Goal: Task Accomplishment & Management: Manage account settings

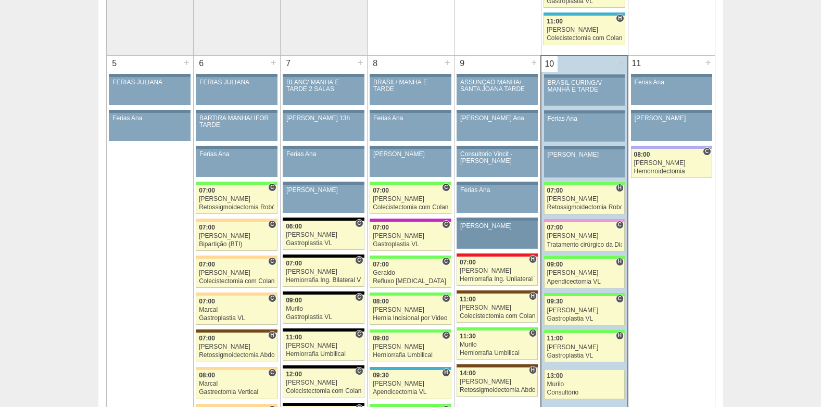
scroll to position [521, 0]
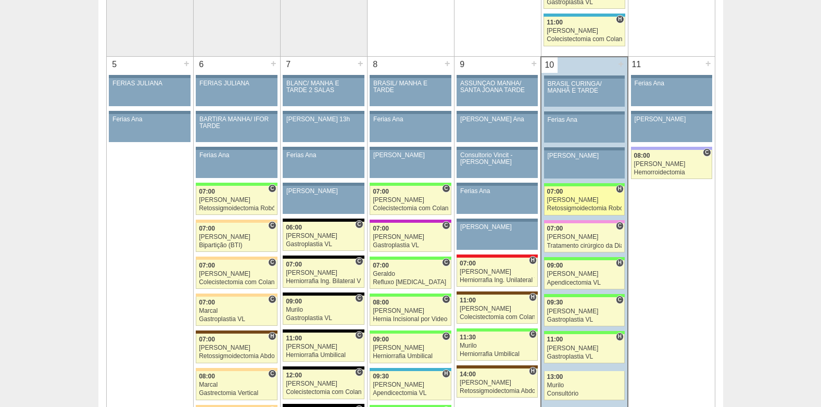
click at [568, 207] on div "Retossigmoidectomia Robótica" at bounding box center [584, 208] width 75 height 7
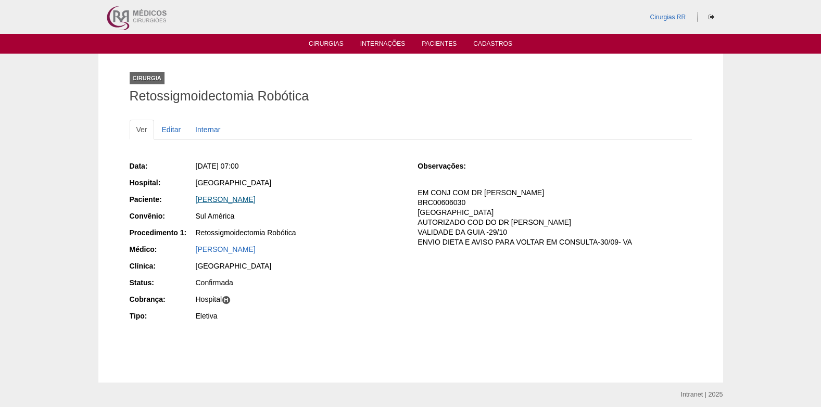
click at [245, 199] on link "[PERSON_NAME]" at bounding box center [226, 199] width 60 height 8
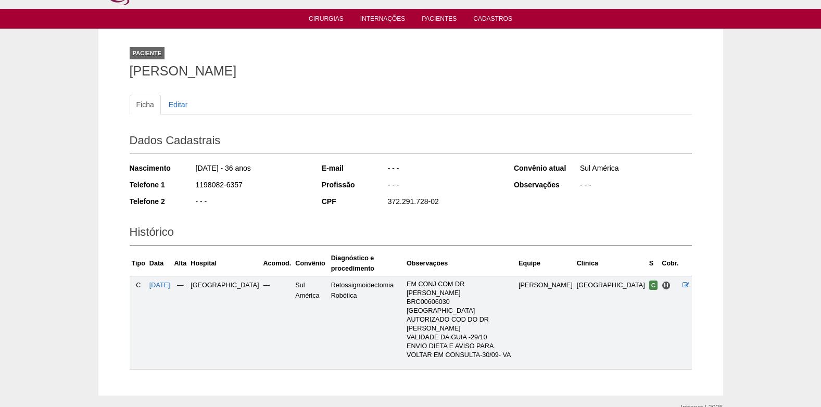
scroll to position [40, 0]
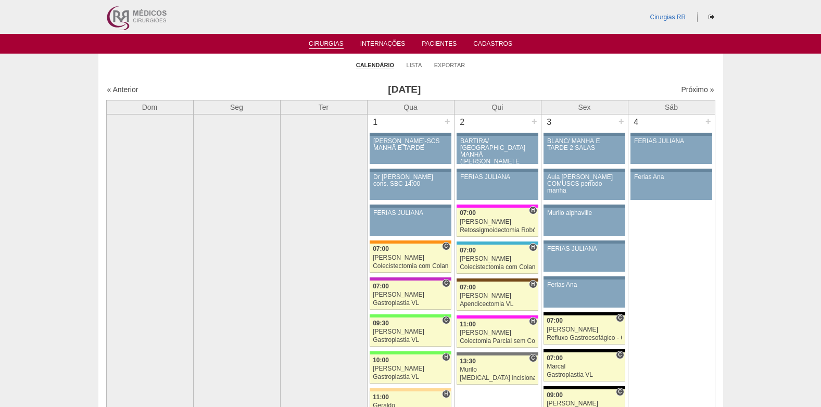
scroll to position [521, 0]
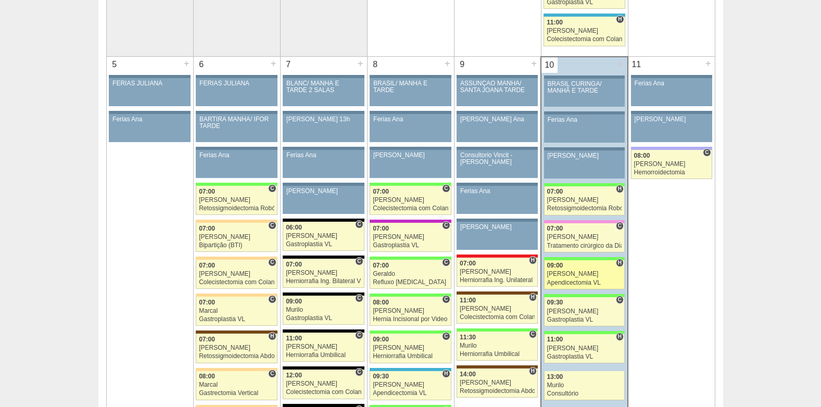
click at [565, 271] on div "[PERSON_NAME]" at bounding box center [584, 274] width 75 height 7
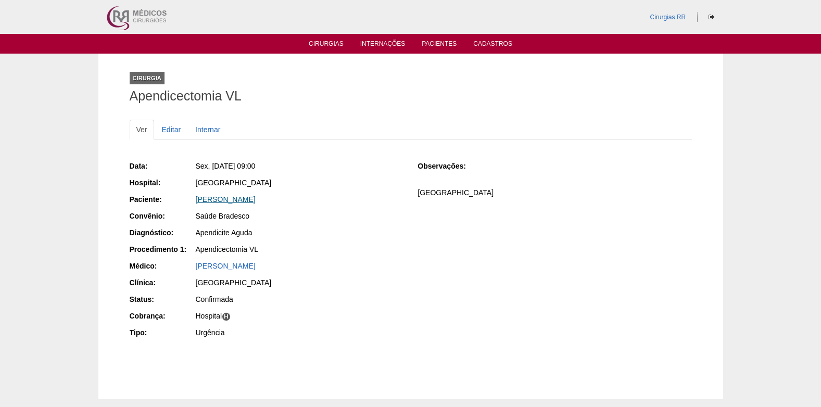
click at [232, 200] on link "[PERSON_NAME]" at bounding box center [226, 199] width 60 height 8
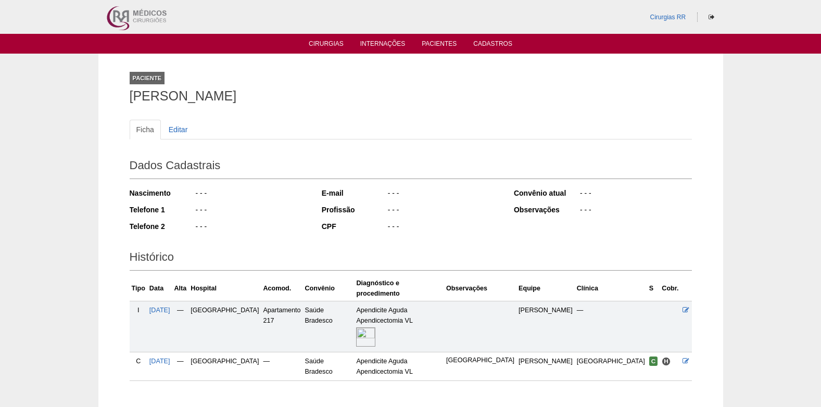
scroll to position [53, 0]
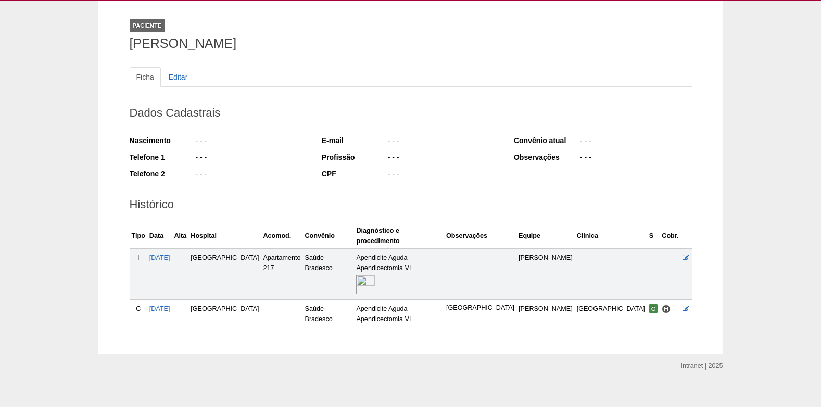
click at [376, 275] on img at bounding box center [365, 284] width 19 height 19
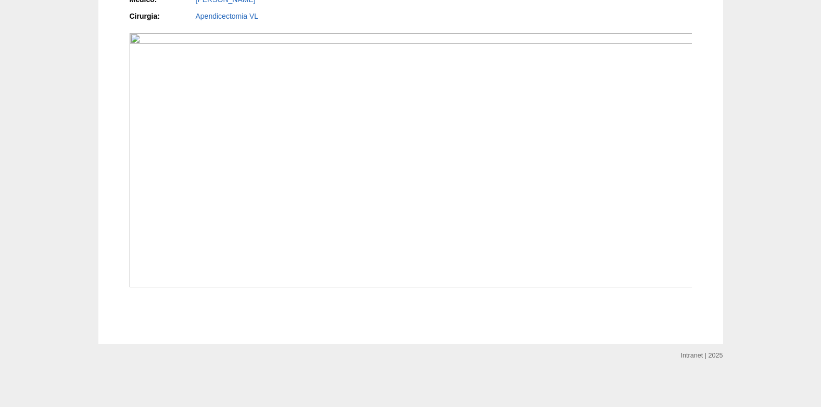
scroll to position [417, 0]
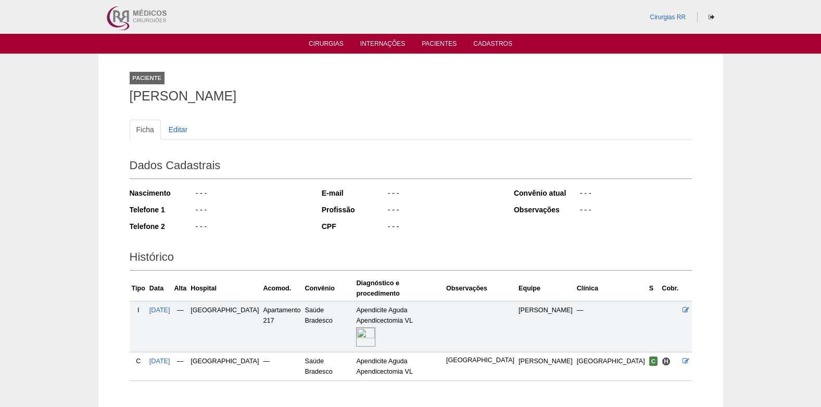
scroll to position [53, 0]
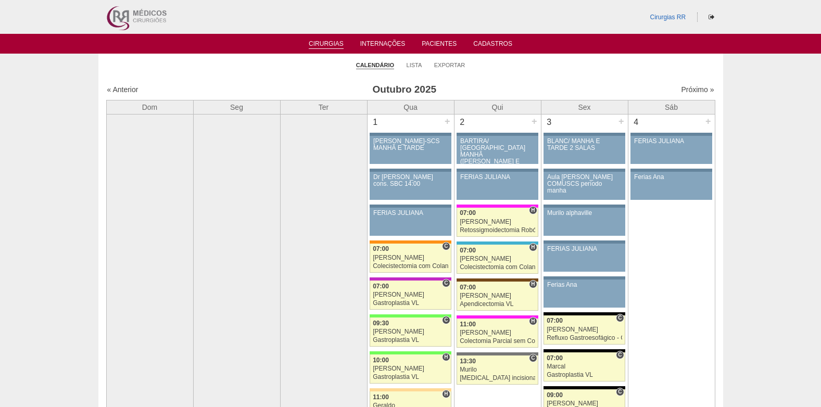
scroll to position [521, 0]
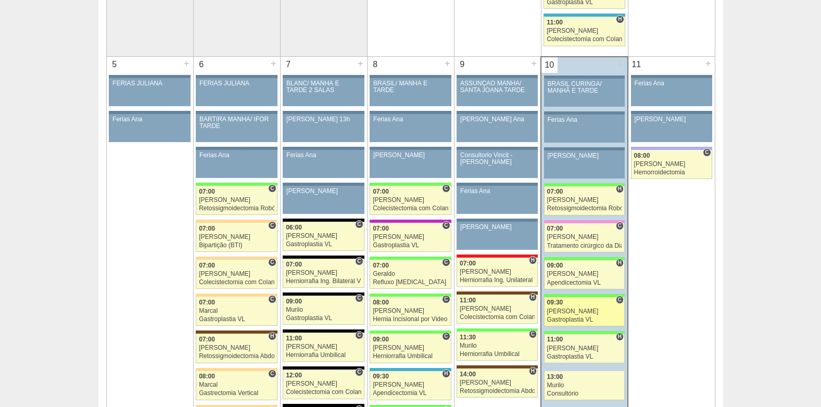
click at [577, 303] on div "09:30" at bounding box center [584, 303] width 75 height 7
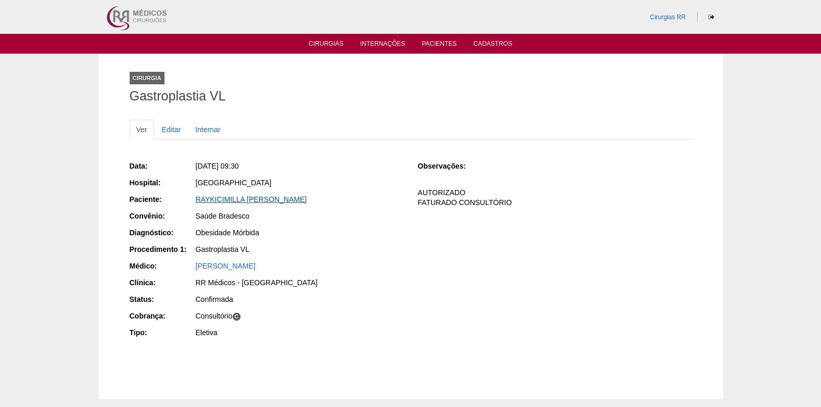
click at [268, 201] on link "RAYKICIMILLA [PERSON_NAME]" at bounding box center [251, 199] width 111 height 8
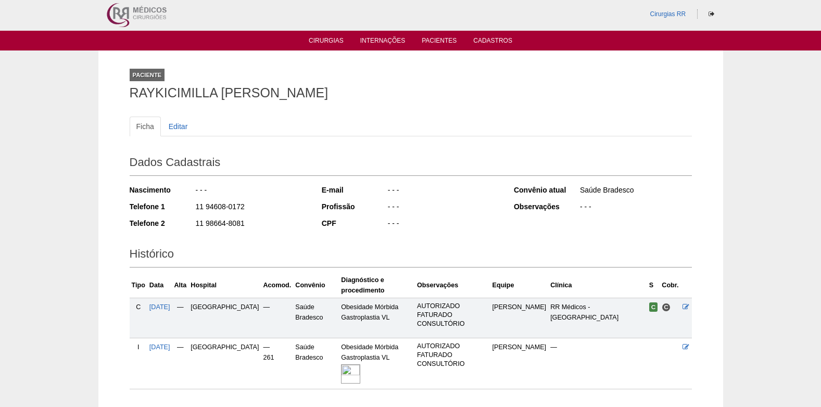
scroll to position [74, 0]
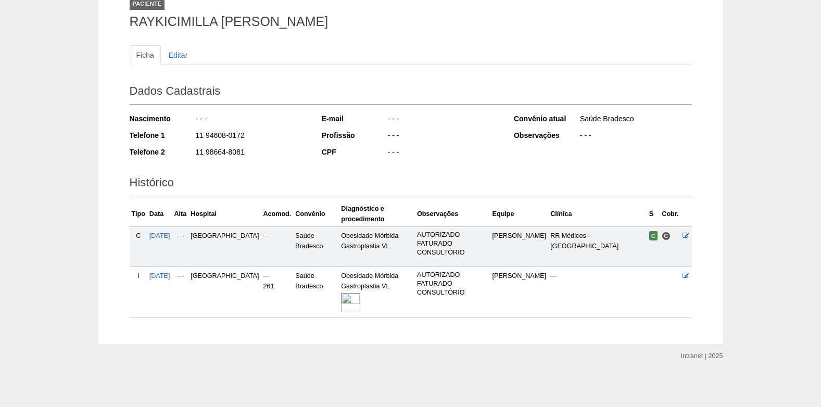
click at [341, 302] on img at bounding box center [350, 302] width 19 height 19
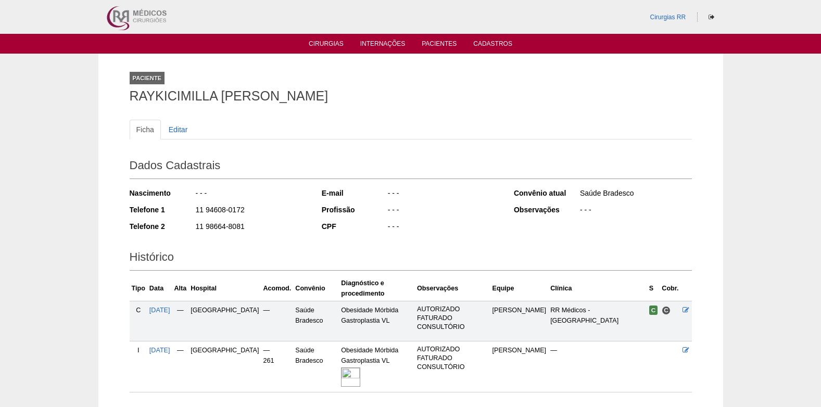
scroll to position [71, 0]
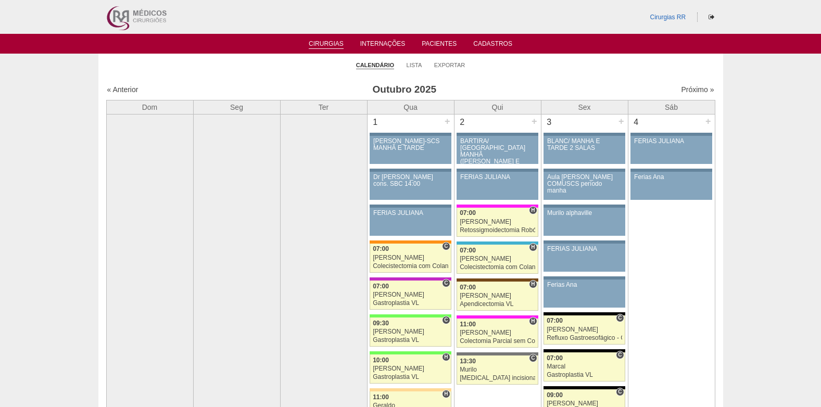
scroll to position [521, 0]
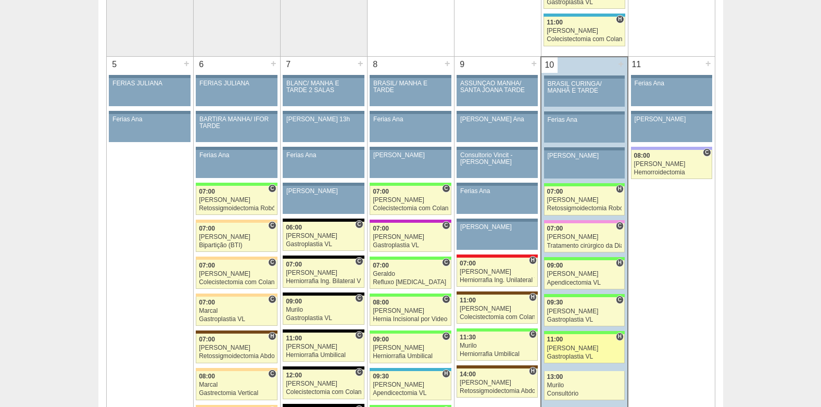
click at [577, 349] on div "[PERSON_NAME]" at bounding box center [584, 348] width 75 height 7
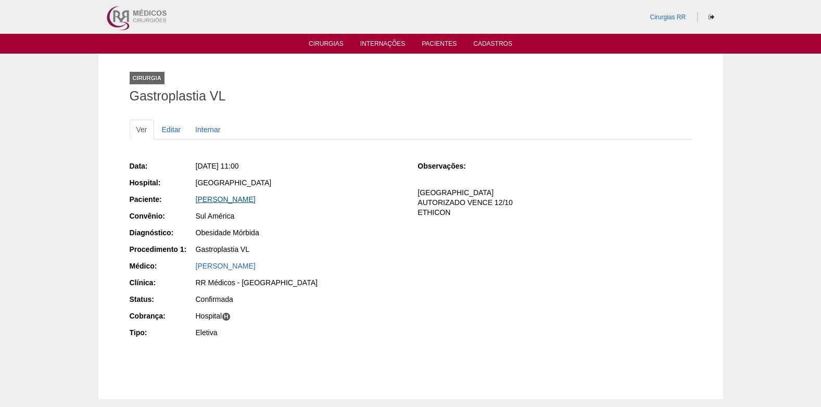
click at [221, 201] on link "GABRIELA MARIA BARREIRO" at bounding box center [226, 199] width 60 height 8
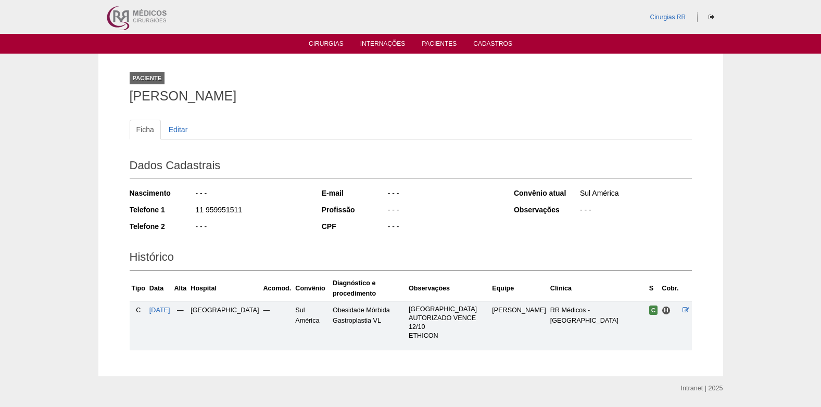
scroll to position [32, 0]
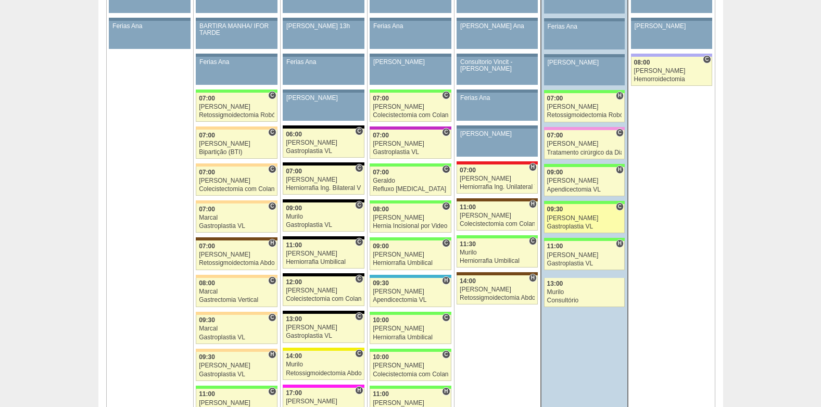
scroll to position [625, 0]
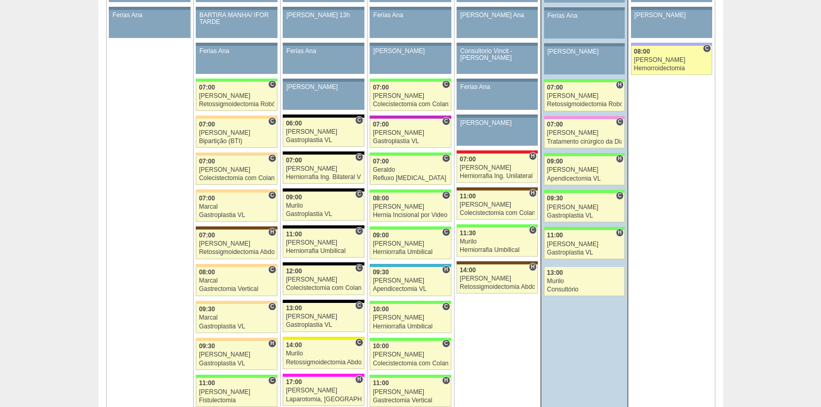
click at [649, 62] on div "Juliana" at bounding box center [671, 60] width 75 height 7
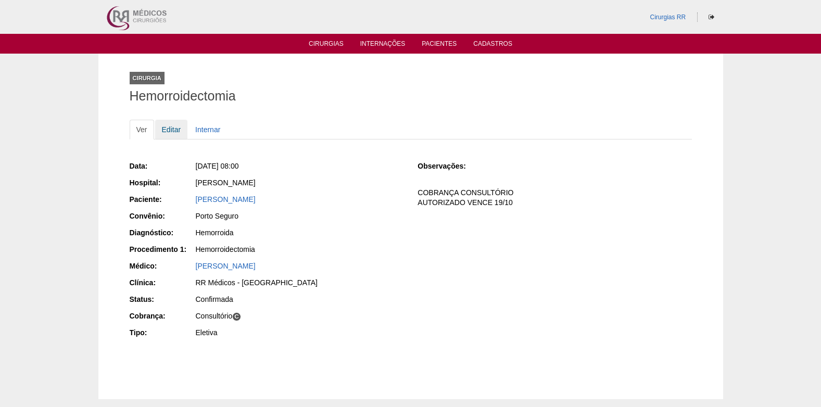
click at [173, 127] on link "Editar" at bounding box center [171, 130] width 33 height 20
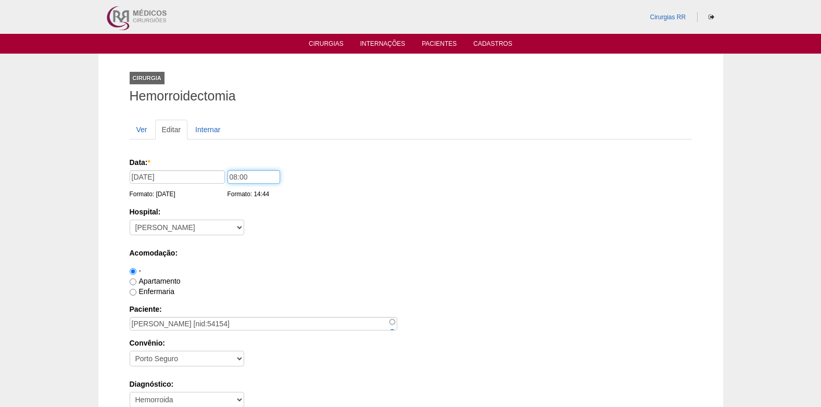
drag, startPoint x: 272, startPoint y: 178, endPoint x: 218, endPoint y: 186, distance: 55.3
click at [218, 168] on div "Data: * 11/10/2025 Formato: 10/10/2025 08:00 Formato: 14:44" at bounding box center [409, 162] width 559 height 10
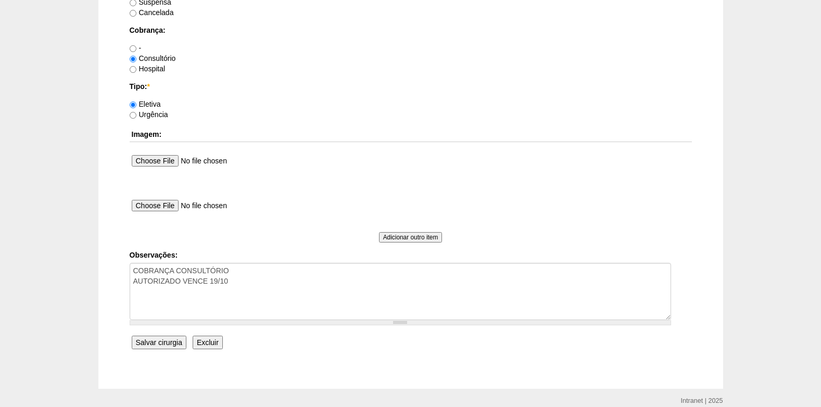
scroll to position [935, 0]
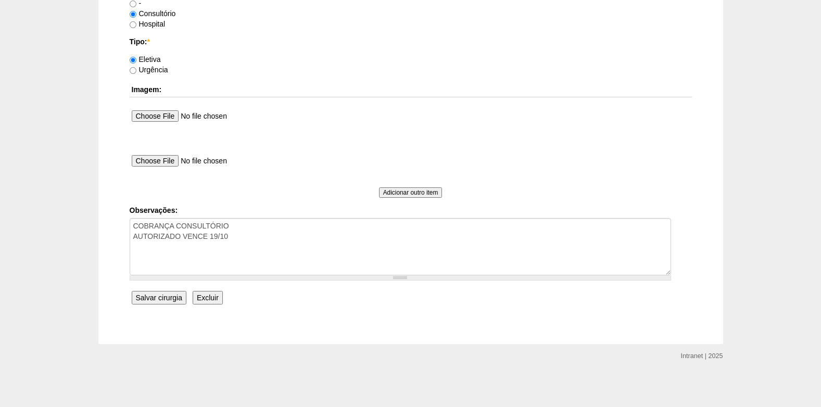
type input "09:30"
click at [148, 298] on input "Salvar cirurgia" at bounding box center [159, 298] width 55 height 14
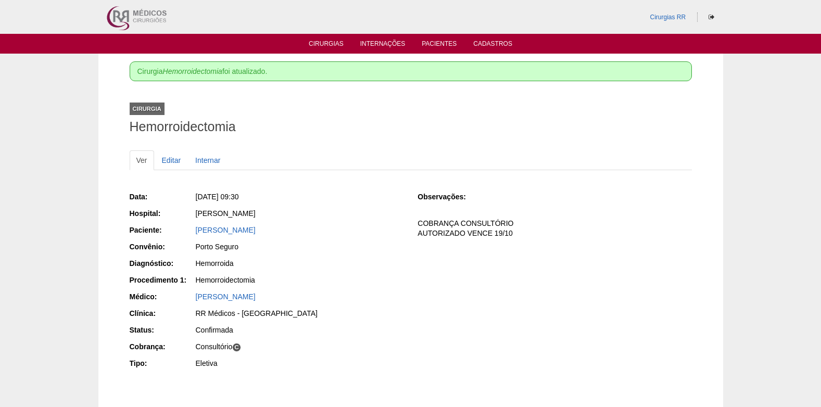
drag, startPoint x: 193, startPoint y: 235, endPoint x: 334, endPoint y: 229, distance: 141.8
click at [334, 229] on div "Paciente: [PERSON_NAME]" at bounding box center [267, 231] width 274 height 13
copy link "[PERSON_NAME]"
click at [320, 45] on link "Cirurgias" at bounding box center [326, 44] width 35 height 9
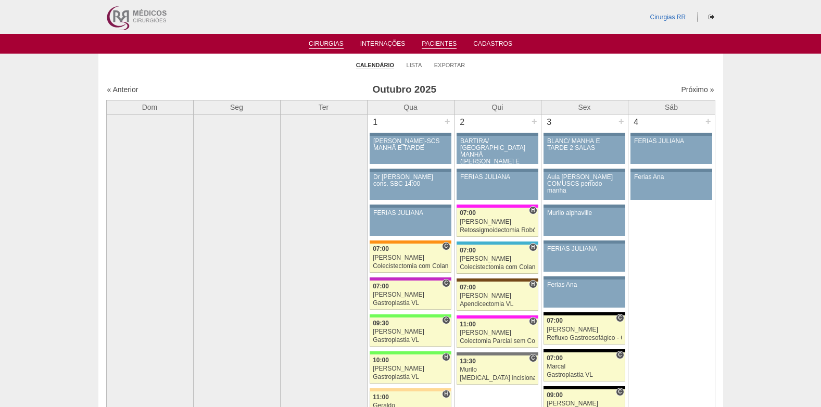
click at [439, 42] on link "Pacientes" at bounding box center [439, 44] width 35 height 9
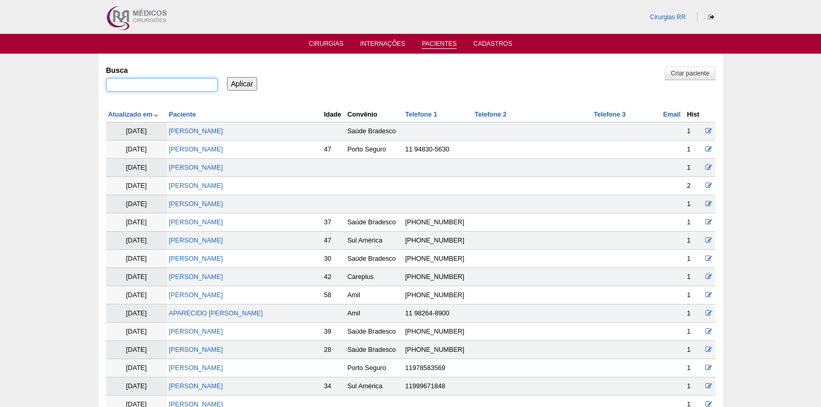
click at [195, 83] on input "Busca" at bounding box center [161, 85] width 111 height 14
paste input "[PERSON_NAME]"
type input "[PERSON_NAME]"
click at [250, 78] on input "Aplicar" at bounding box center [242, 84] width 31 height 14
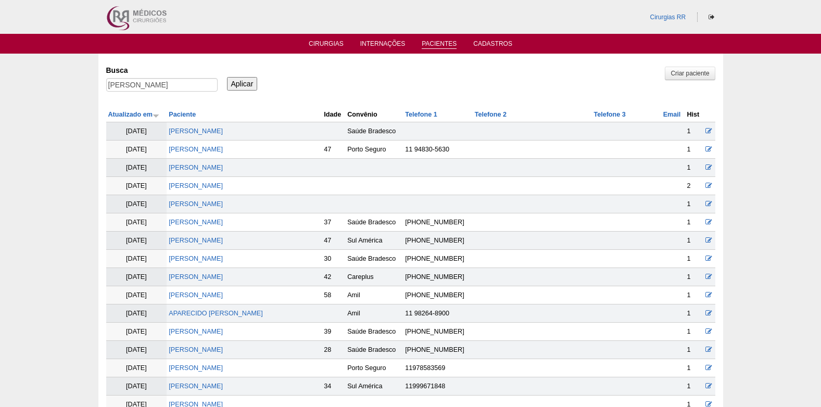
scroll to position [0, 0]
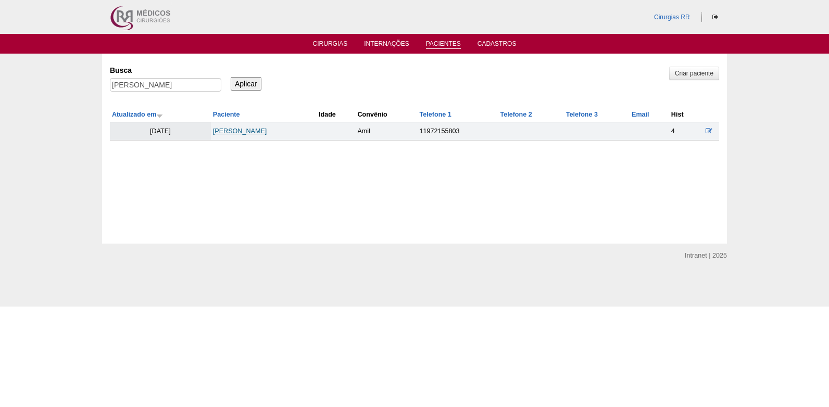
click at [267, 131] on link "[PERSON_NAME]" at bounding box center [240, 131] width 54 height 7
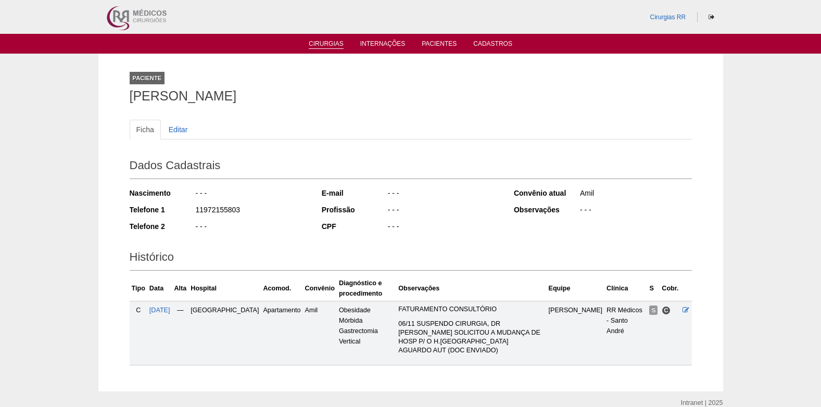
click at [323, 46] on link "Cirurgias" at bounding box center [326, 44] width 35 height 9
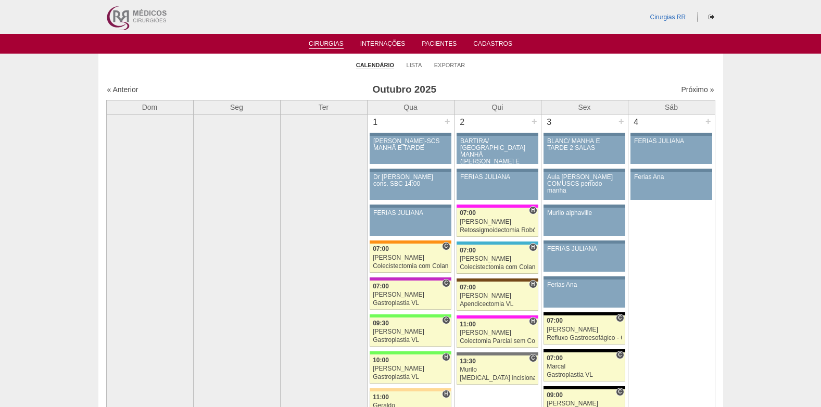
click at [681, 95] on div "Próximo »" at bounding box center [642, 89] width 146 height 10
click at [682, 91] on link "Próximo »" at bounding box center [697, 89] width 33 height 8
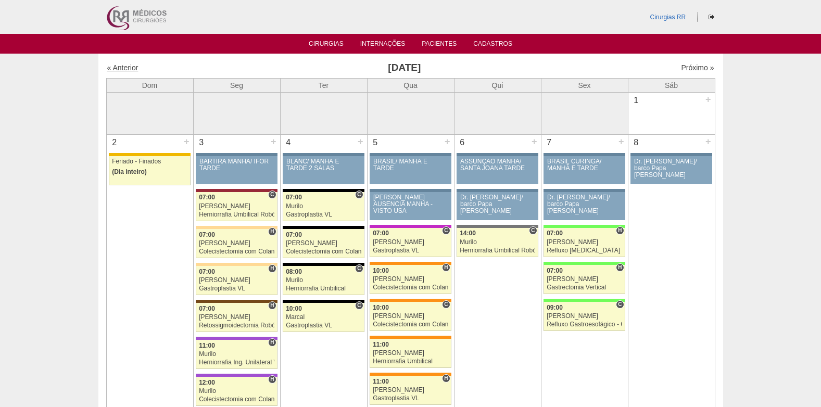
click at [130, 68] on link "« Anterior" at bounding box center [122, 68] width 31 height 8
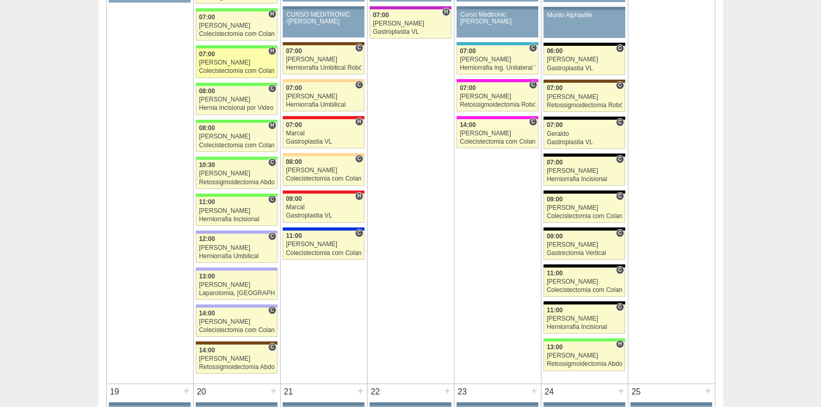
scroll to position [1200, 0]
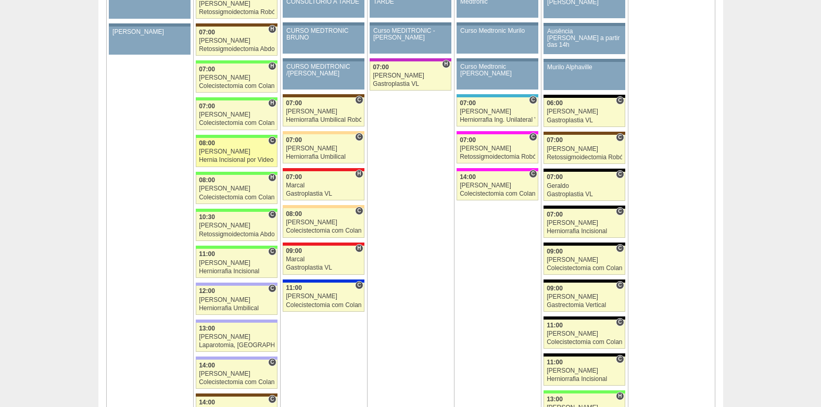
click at [235, 150] on div "[PERSON_NAME]" at bounding box center [237, 151] width 76 height 7
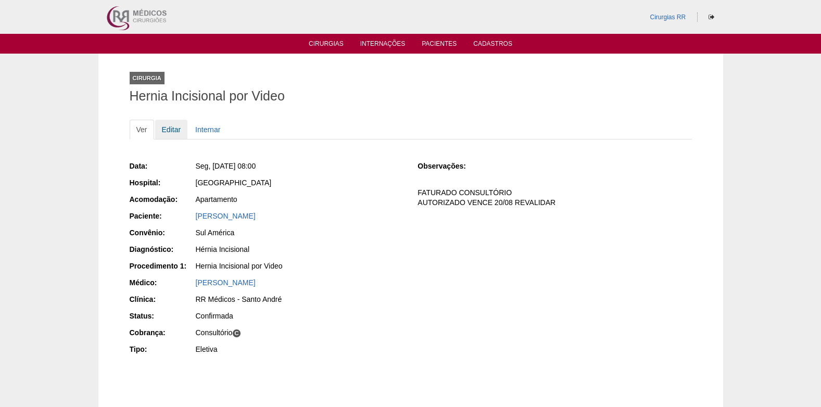
click at [172, 128] on link "Editar" at bounding box center [171, 130] width 33 height 20
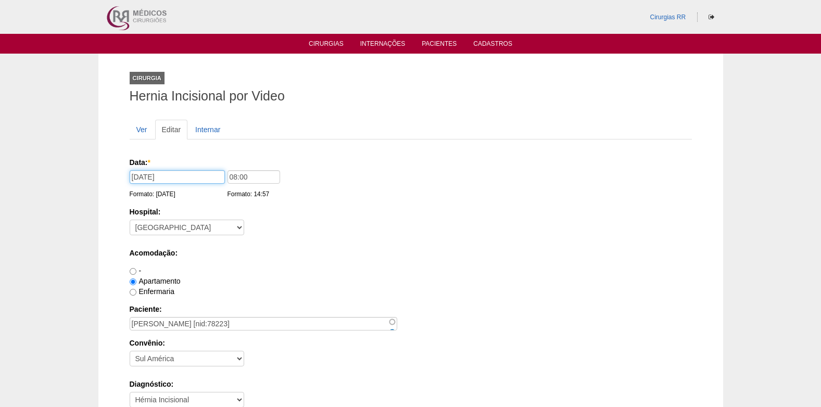
click at [177, 182] on input "13/10/2025" at bounding box center [177, 177] width 95 height 14
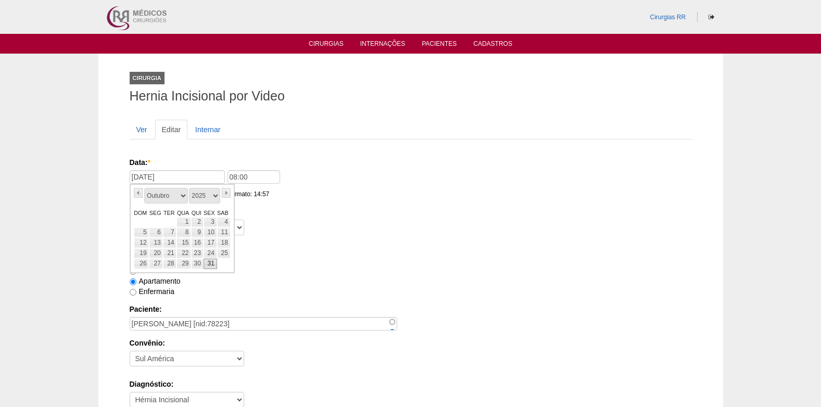
click at [207, 263] on link "31" at bounding box center [211, 264] width 14 height 10
type input "31/10/2025"
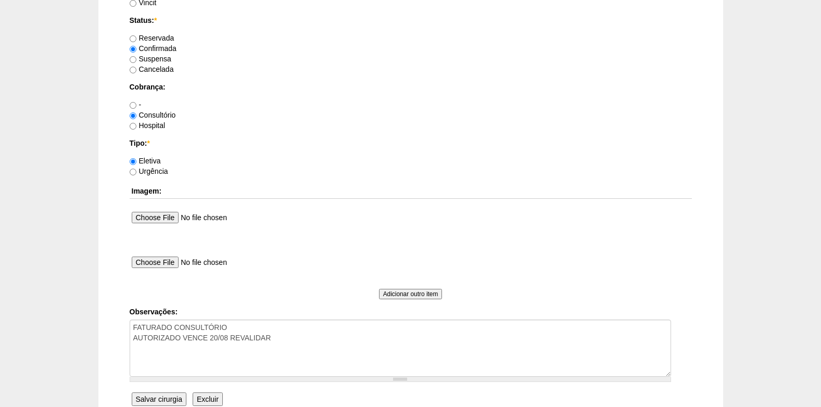
scroll to position [935, 0]
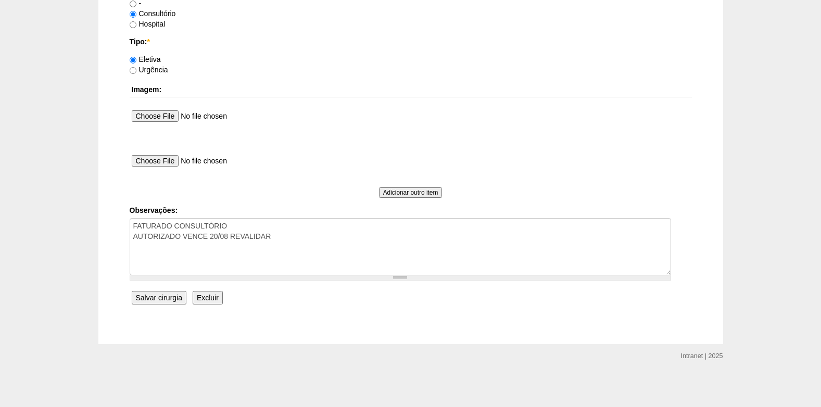
click at [166, 297] on input "Salvar cirurgia" at bounding box center [159, 298] width 55 height 14
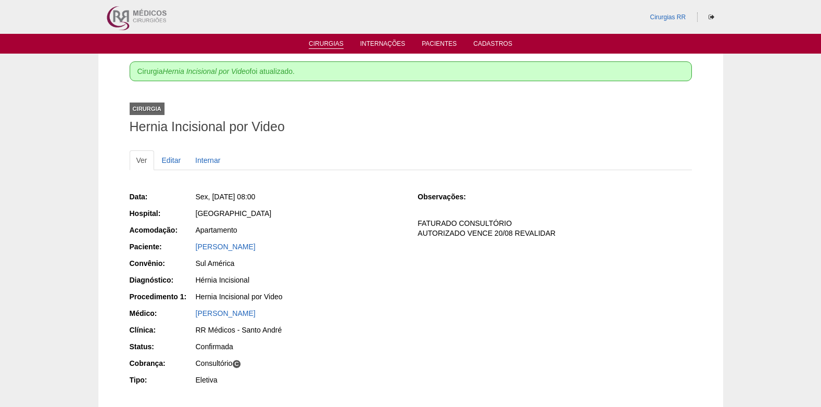
click at [326, 40] on link "Cirurgias" at bounding box center [326, 44] width 35 height 9
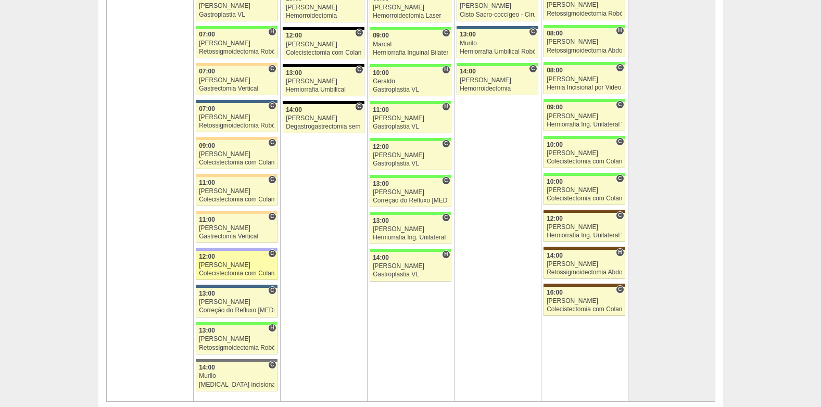
scroll to position [2448, 0]
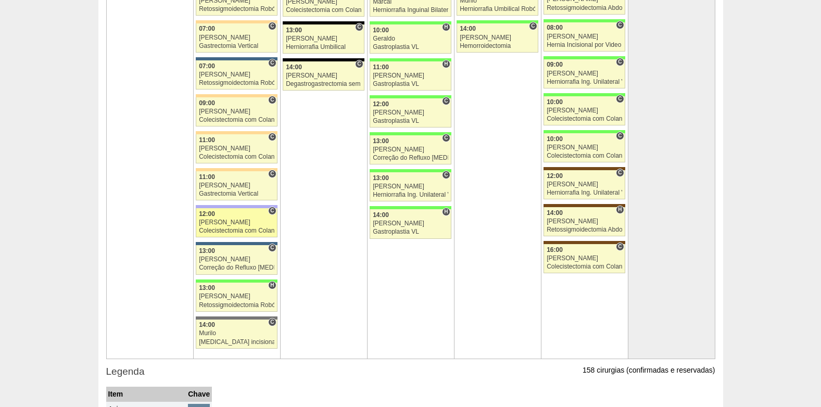
click at [216, 231] on div "Colecistectomia com Colangiografia VL" at bounding box center [237, 231] width 76 height 7
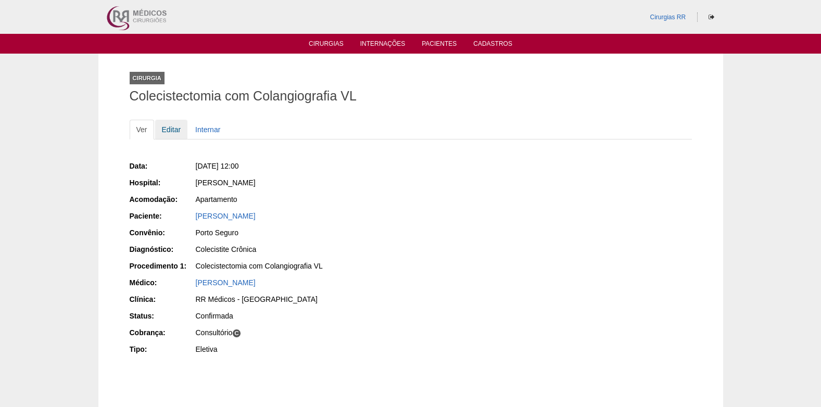
click at [174, 126] on link "Editar" at bounding box center [171, 130] width 33 height 20
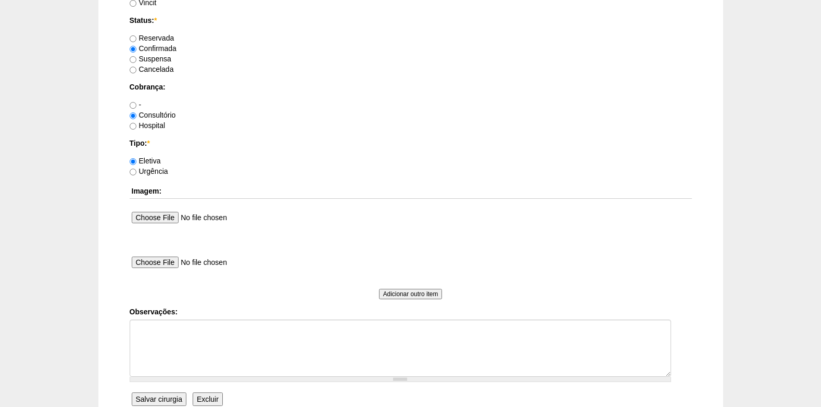
scroll to position [935, 0]
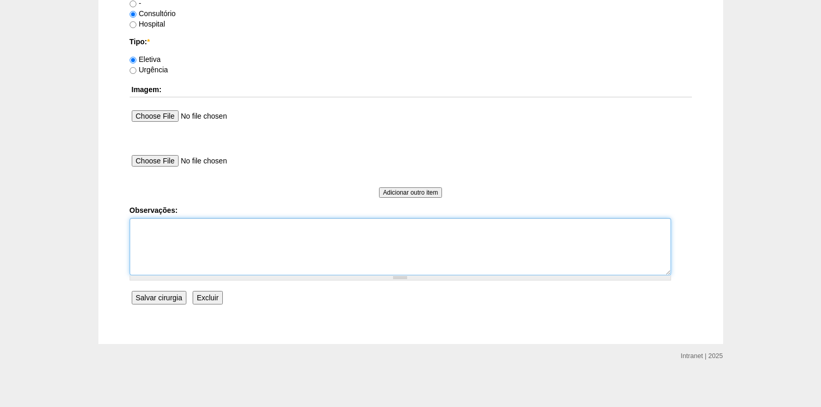
click at [194, 258] on textarea "Observações:" at bounding box center [401, 246] width 542 height 57
paste textarea "[12:25, 09/10/2025] Central Cirurgias: e se consegue usar o intracath [12:25, 0…"
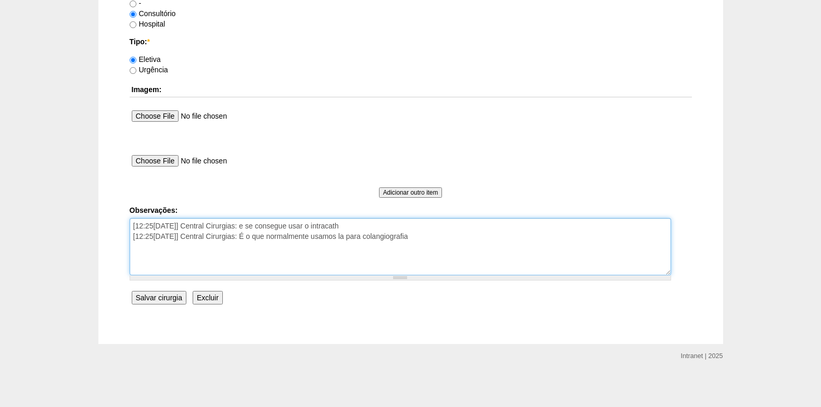
drag, startPoint x: 322, startPoint y: 227, endPoint x: 128, endPoint y: 226, distance: 193.8
paste textarea "cateter de colangiografia"
drag, startPoint x: 178, startPoint y: 228, endPoint x: 179, endPoint y: 250, distance: 22.4
click at [178, 228] on textarea "O pacote naõ abrange cateter de colangiografiao intracath [12:25, 09/10/2025] C…" at bounding box center [401, 246] width 542 height 57
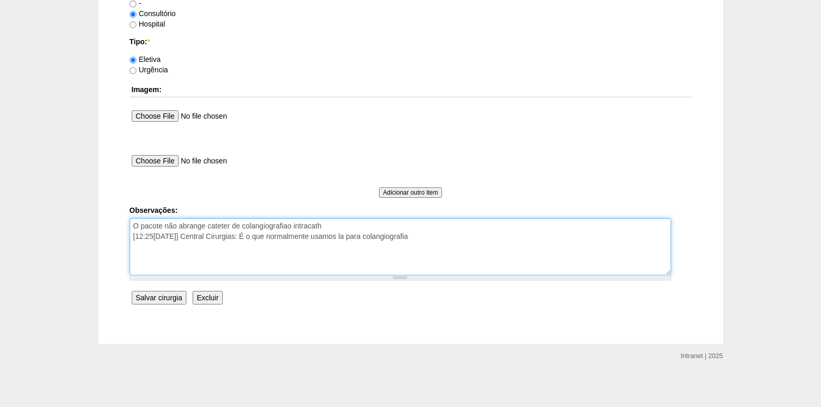
click at [288, 227] on textarea "O pacote não abrange cateter de colangiografiao intracath [12:25, 09/10/2025] C…" at bounding box center [401, 246] width 542 height 57
drag, startPoint x: 438, startPoint y: 236, endPoint x: 117, endPoint y: 243, distance: 320.9
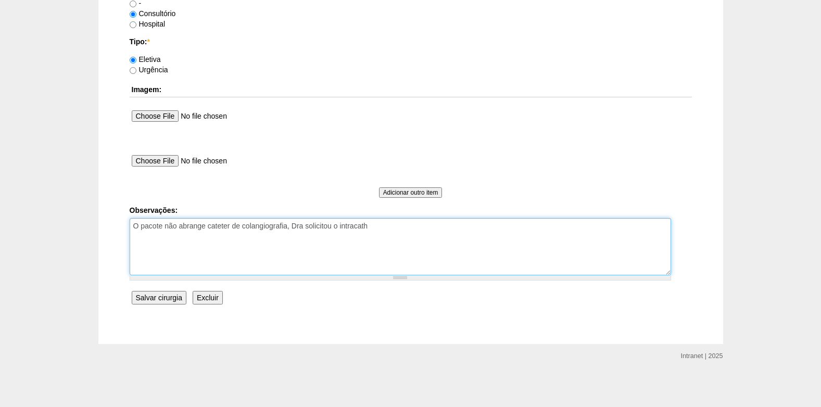
click at [379, 228] on textarea "O pacote não abrange cateter de colangiografia, Dra solicitou o intracath" at bounding box center [401, 246] width 542 height 57
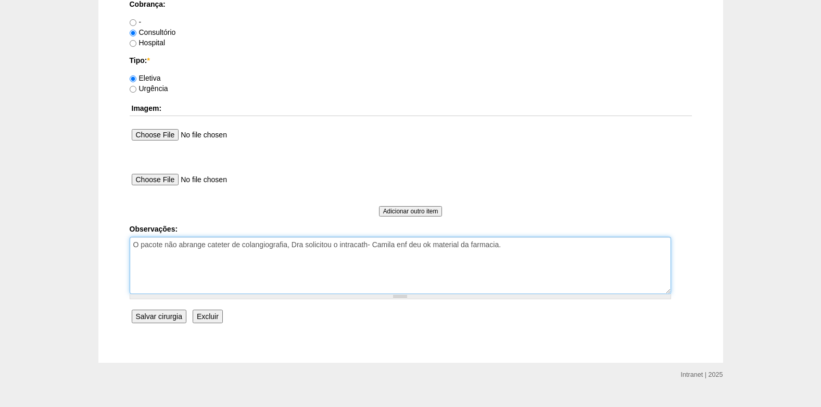
scroll to position [883, 0]
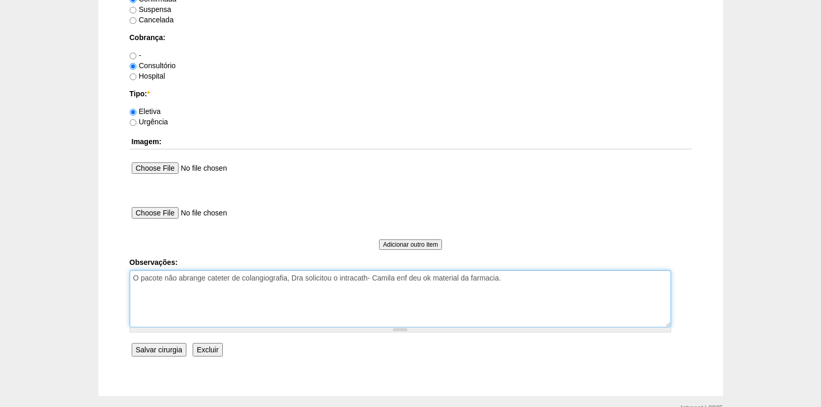
drag, startPoint x: 476, startPoint y: 225, endPoint x: 481, endPoint y: 274, distance: 49.2
click at [481, 274] on textarea "O pacote não abrange cateter de colangiografia, Dra solicitou o intracath- Cami…" at bounding box center [401, 298] width 542 height 57
click at [521, 292] on textarea "O pacote não abrange cateter de colangiografia, Dra solicitou o intracath- Cami…" at bounding box center [401, 298] width 542 height 57
click at [520, 288] on textarea "O pacote não abrange cateter de colangiografia, Dra solicitou o intracath- Cami…" at bounding box center [401, 298] width 542 height 57
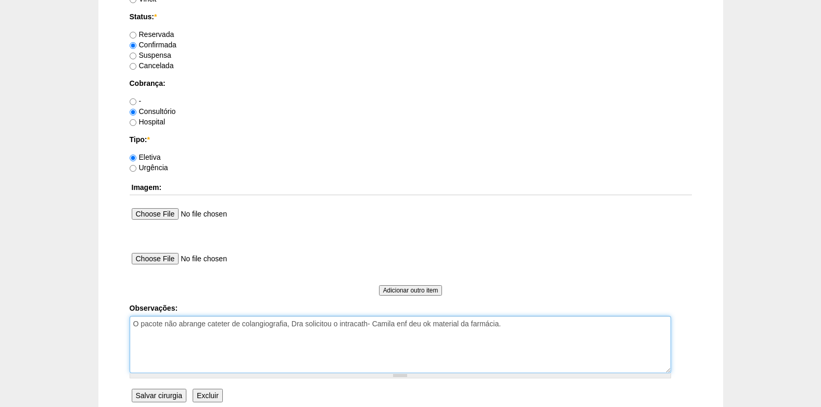
scroll to position [935, 0]
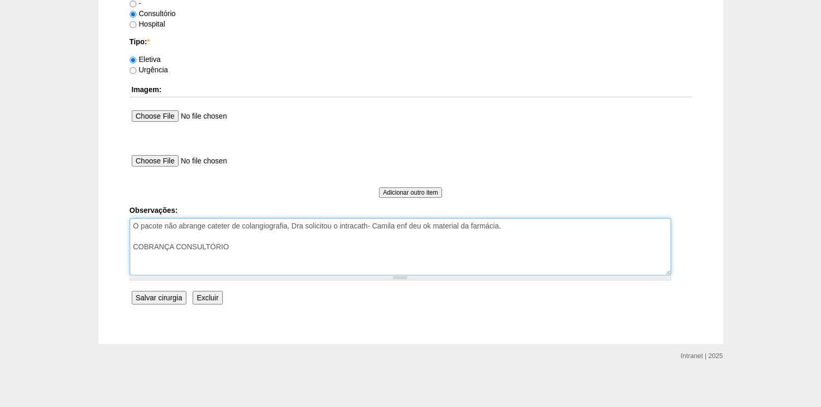
type textarea "O pacote não abrange cateter de colangiografia, Dra solicitou o intracath- Cami…"
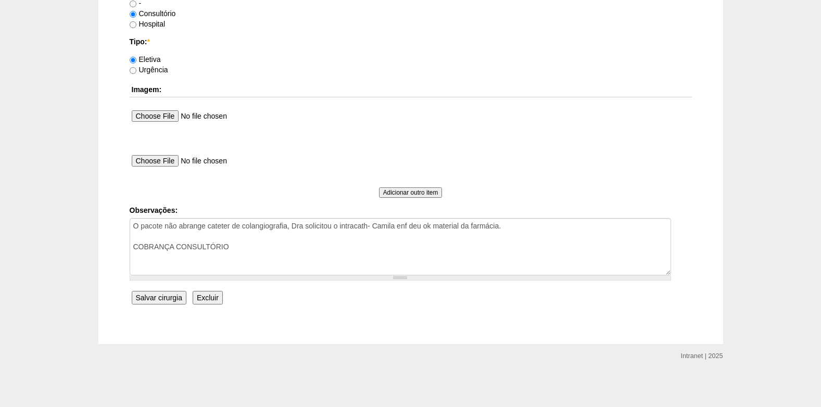
click at [168, 297] on input "Salvar cirurgia" at bounding box center [159, 298] width 55 height 14
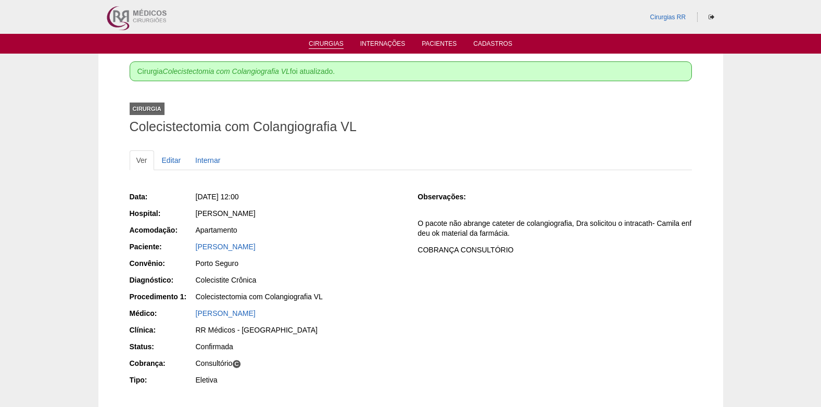
click at [332, 45] on link "Cirurgias" at bounding box center [326, 44] width 35 height 9
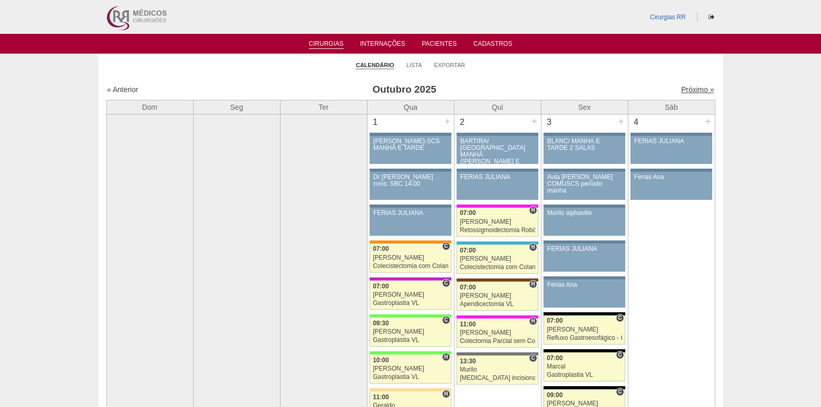
click at [686, 90] on link "Próximo »" at bounding box center [697, 89] width 33 height 8
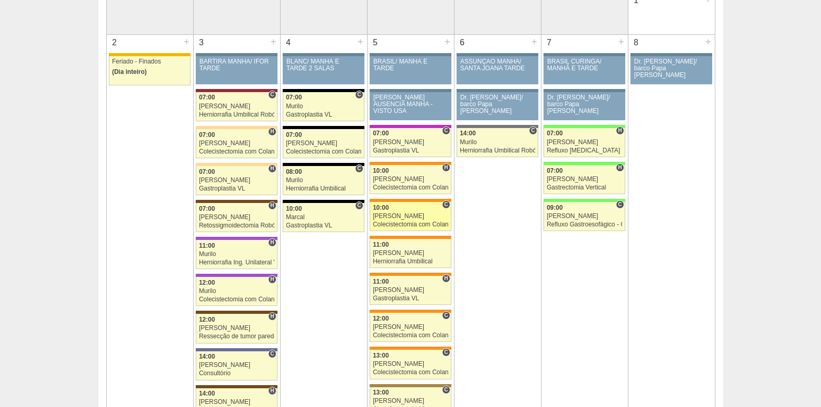
scroll to position [104, 0]
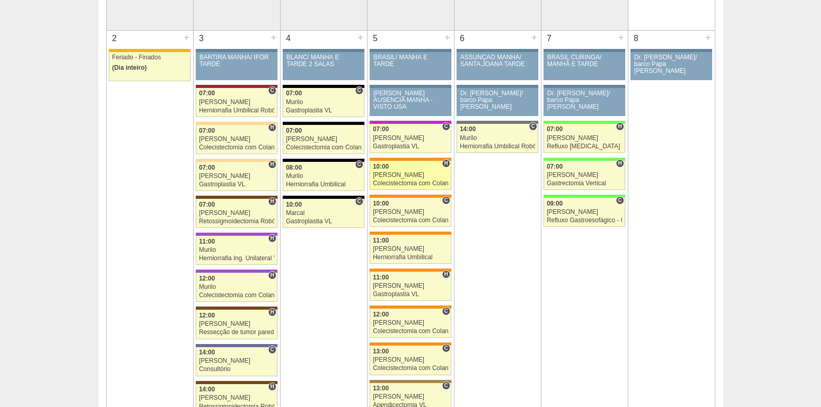
click at [404, 183] on div "Colecistectomia com Colangiografia VL" at bounding box center [411, 183] width 76 height 7
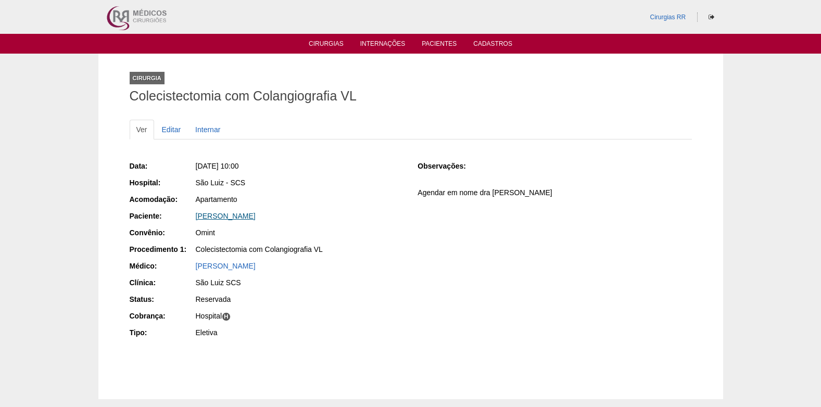
click at [243, 216] on link "[PERSON_NAME]" at bounding box center [226, 216] width 60 height 8
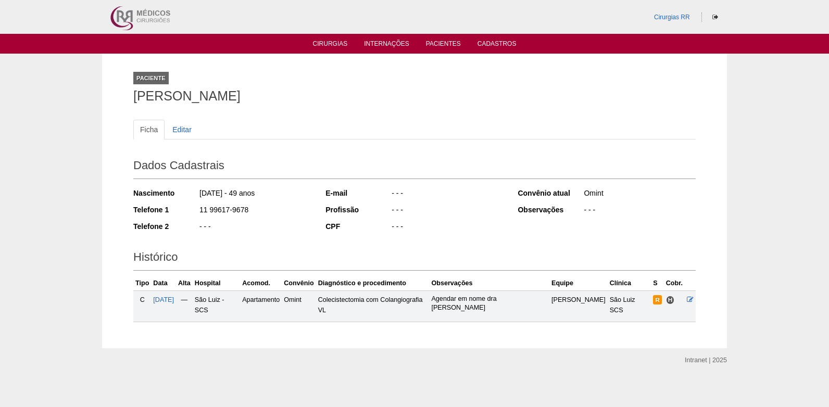
drag, startPoint x: 201, startPoint y: 211, endPoint x: 255, endPoint y: 211, distance: 54.2
click at [255, 211] on div "11 99617-9678" at bounding box center [254, 211] width 113 height 13
copy div "11 99617-9678"
click at [167, 305] on td "[DATE]" at bounding box center [163, 306] width 25 height 31
click at [167, 302] on span "05/11/2025" at bounding box center [163, 299] width 21 height 7
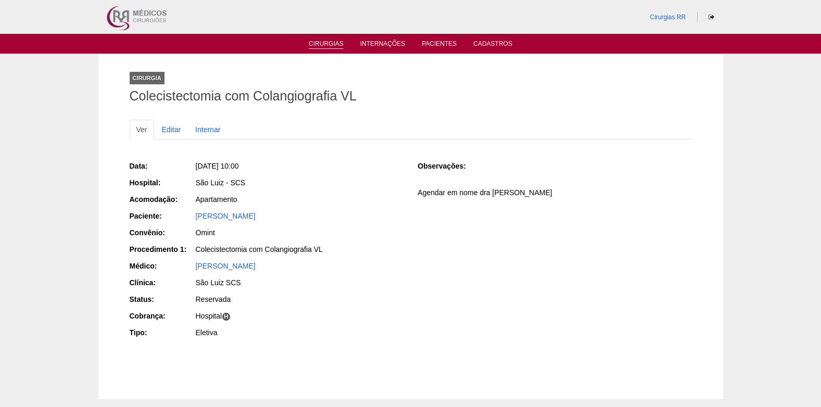
click at [329, 41] on link "Cirurgias" at bounding box center [326, 44] width 35 height 9
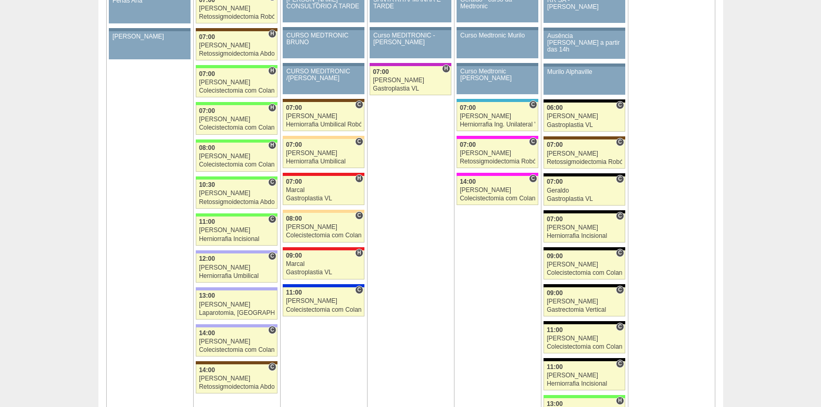
scroll to position [1198, 0]
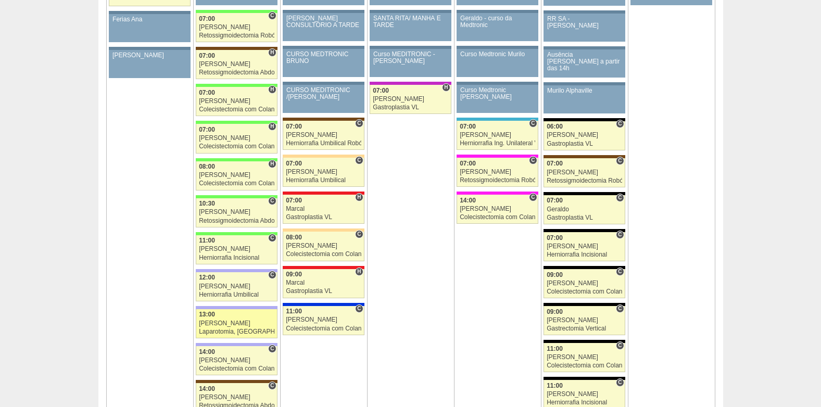
click at [240, 329] on div "Laparotomia, [GEOGRAPHIC_DATA], Drenagem, Bridas VL" at bounding box center [237, 332] width 76 height 7
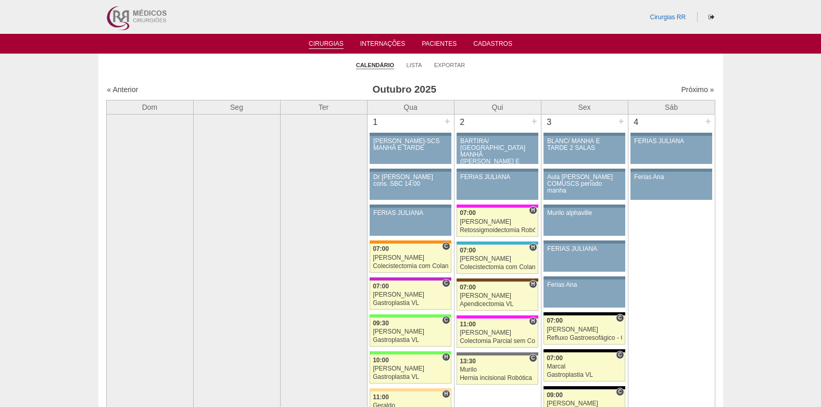
scroll to position [1198, 0]
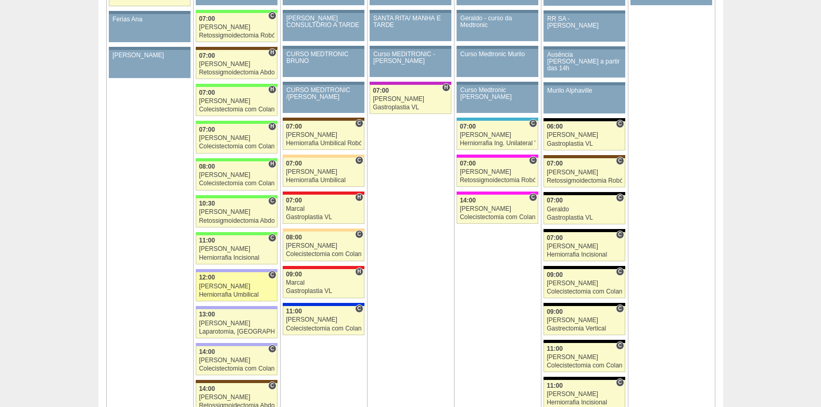
click at [219, 292] on div "Herniorrafia Umbilical" at bounding box center [237, 295] width 76 height 7
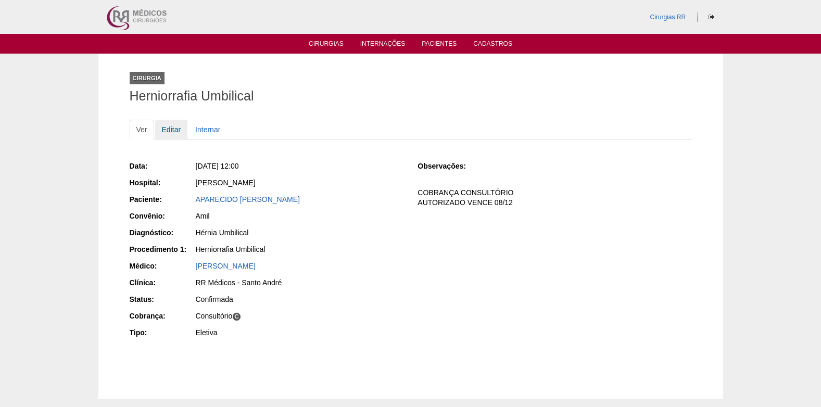
click at [175, 127] on link "Editar" at bounding box center [171, 130] width 33 height 20
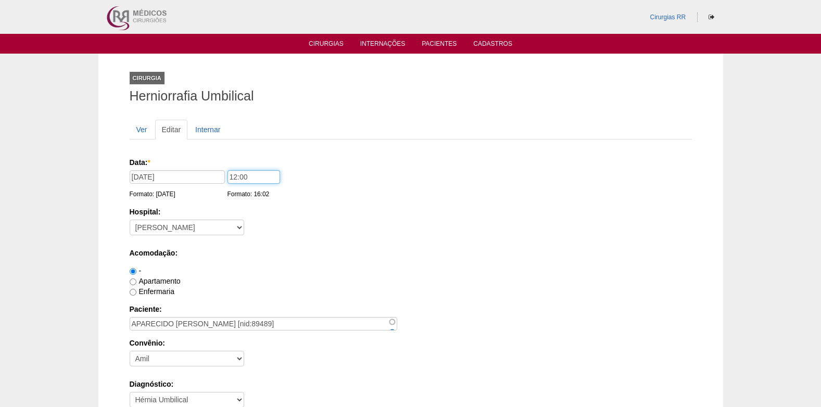
click at [236, 180] on input "12:00" at bounding box center [254, 177] width 53 height 14
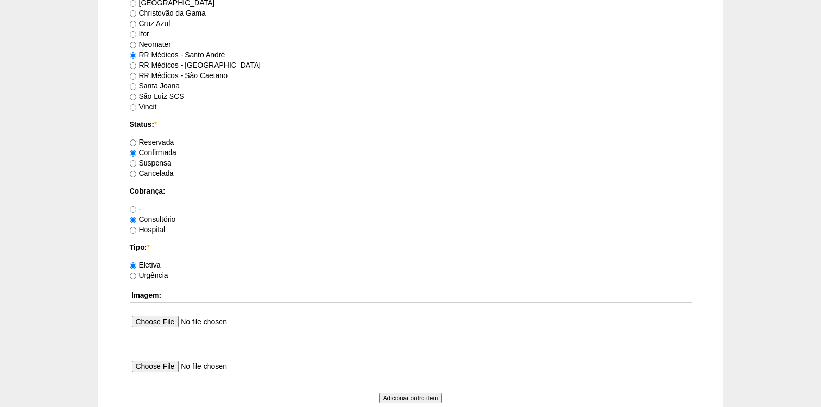
scroll to position [935, 0]
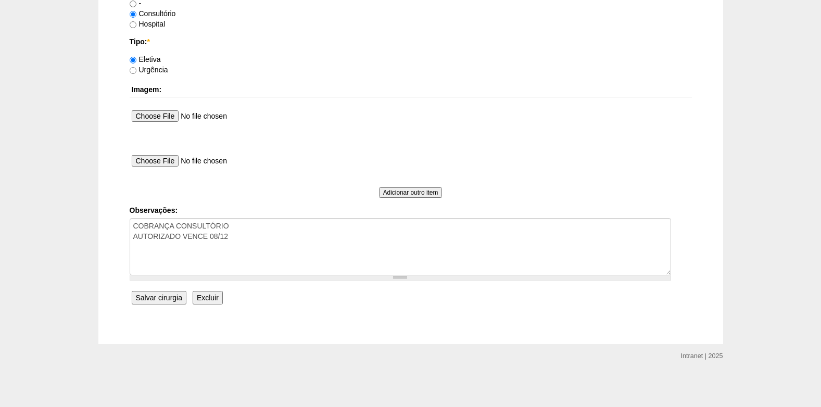
type input "11:00"
click at [160, 304] on input "Salvar cirurgia" at bounding box center [159, 298] width 55 height 14
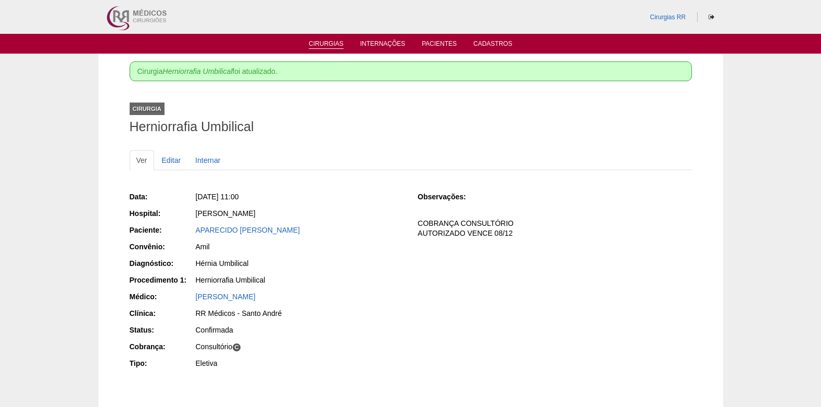
click at [335, 43] on link "Cirurgias" at bounding box center [326, 44] width 35 height 9
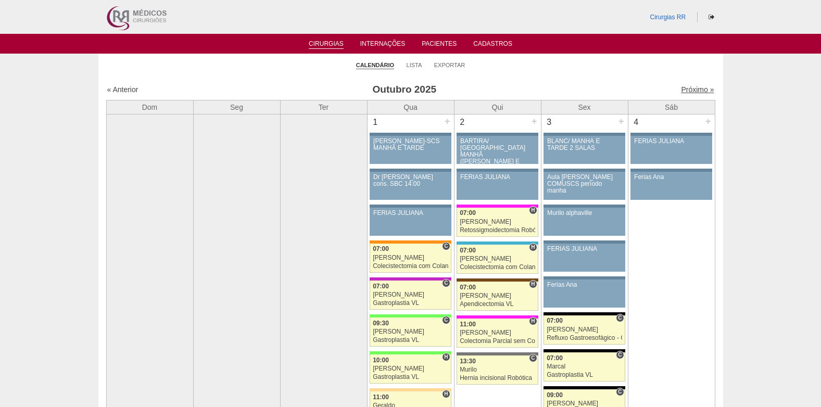
click at [681, 87] on link "Próximo »" at bounding box center [697, 89] width 33 height 8
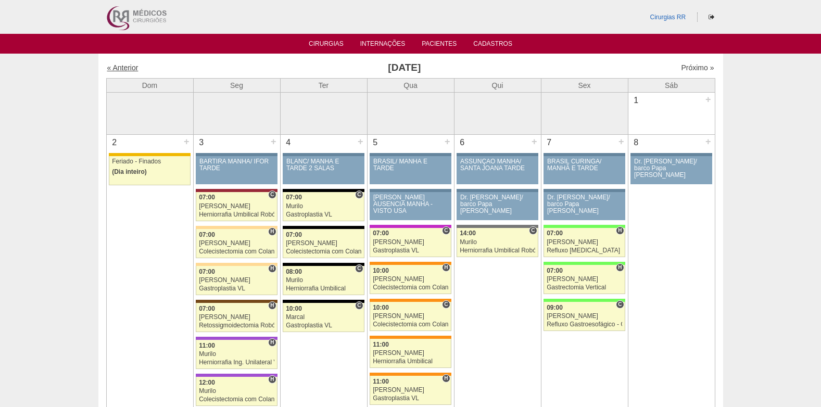
click at [130, 68] on link "« Anterior" at bounding box center [122, 68] width 31 height 8
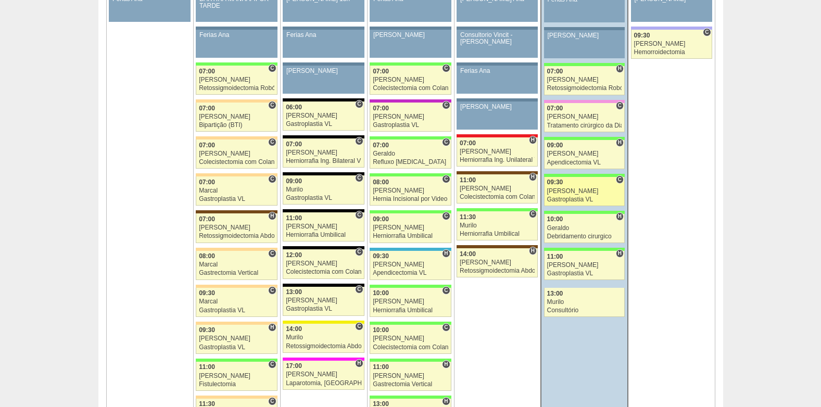
scroll to position [625, 0]
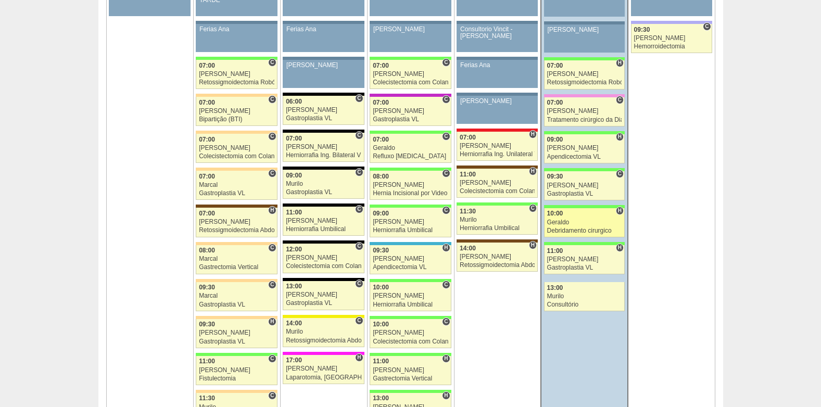
click at [578, 215] on div "10:00" at bounding box center [584, 213] width 75 height 7
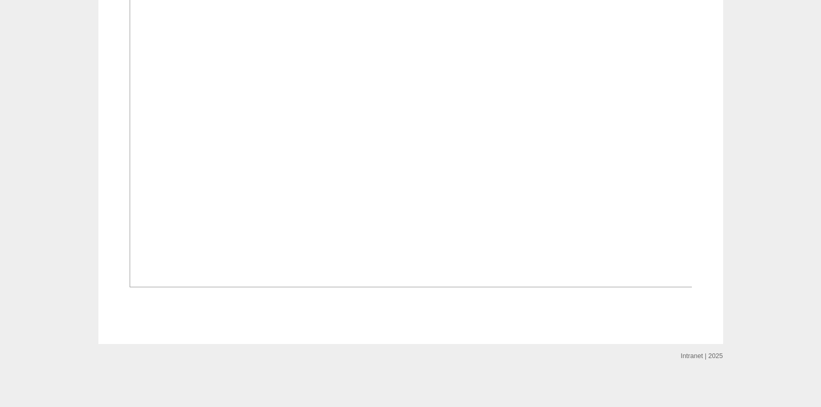
scroll to position [813, 0]
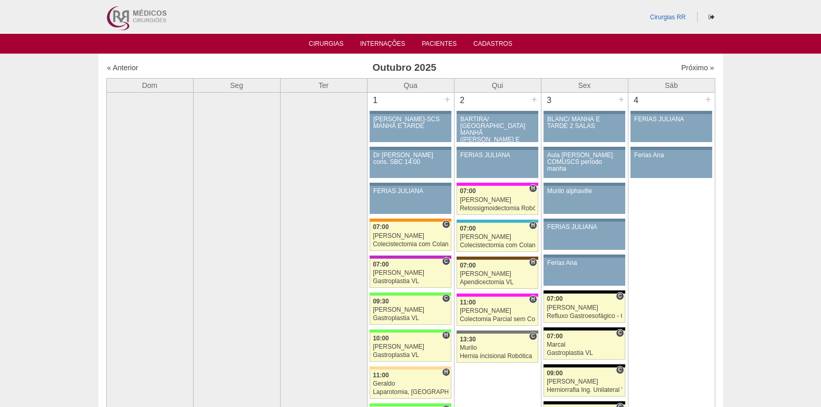
scroll to position [625, 0]
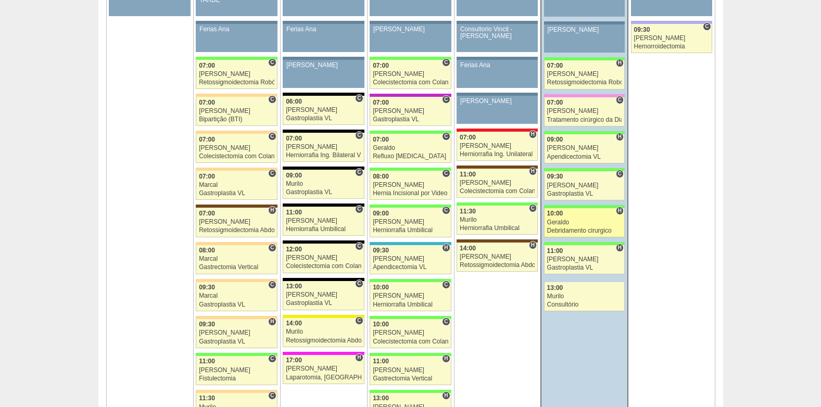
click at [589, 225] on div "Geraldo" at bounding box center [584, 222] width 75 height 7
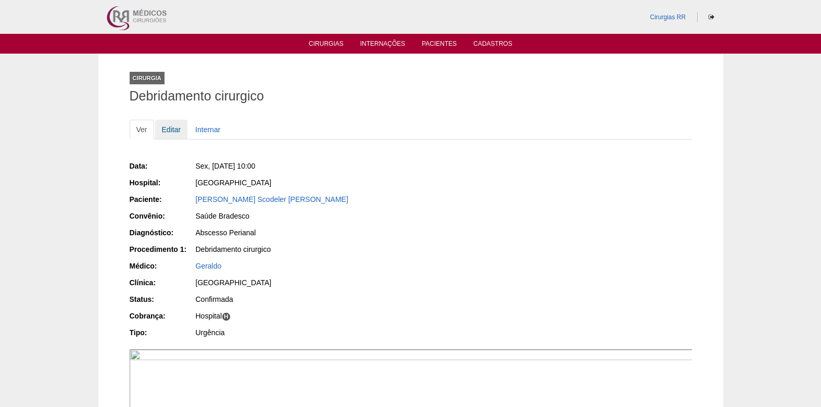
click at [181, 131] on link "Editar" at bounding box center [171, 130] width 33 height 20
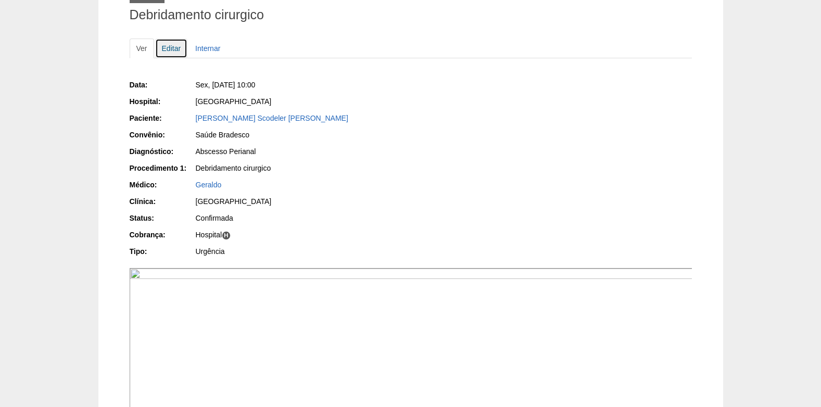
scroll to position [104, 0]
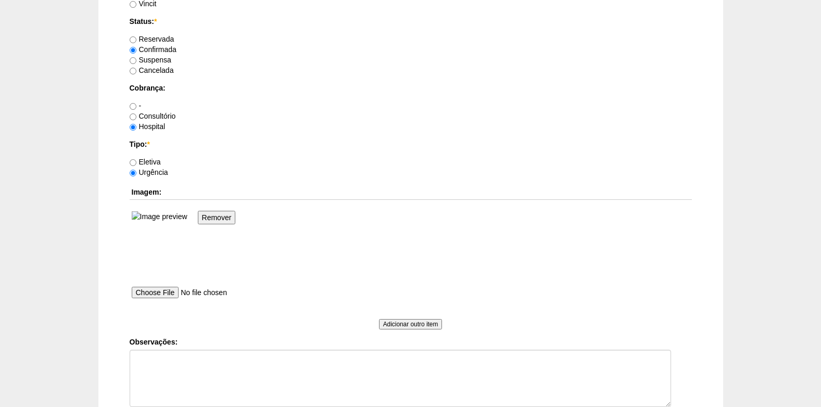
scroll to position [833, 0]
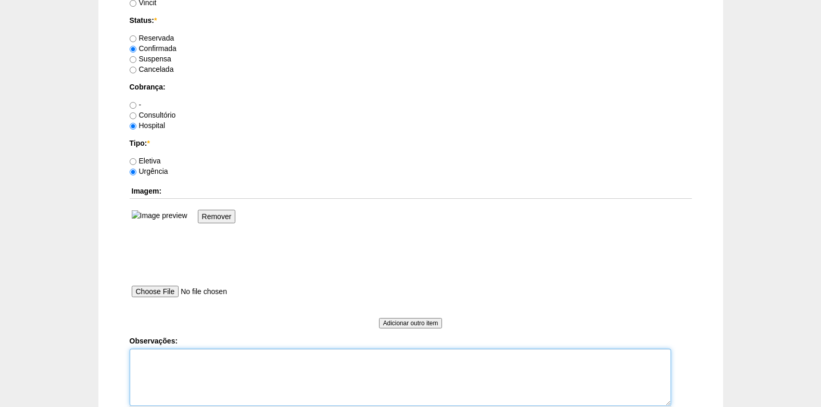
click at [201, 366] on textarea "Observações:" at bounding box center [401, 377] width 542 height 57
type textarea "c"
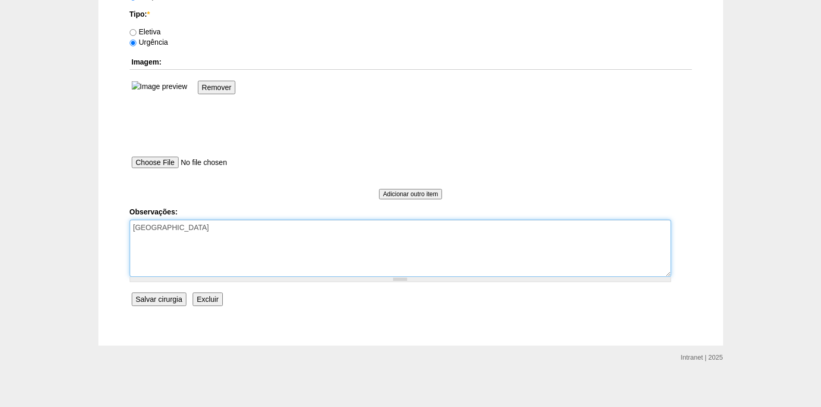
scroll to position [964, 0]
type textarea "COBRANÇA HOSPITAL"
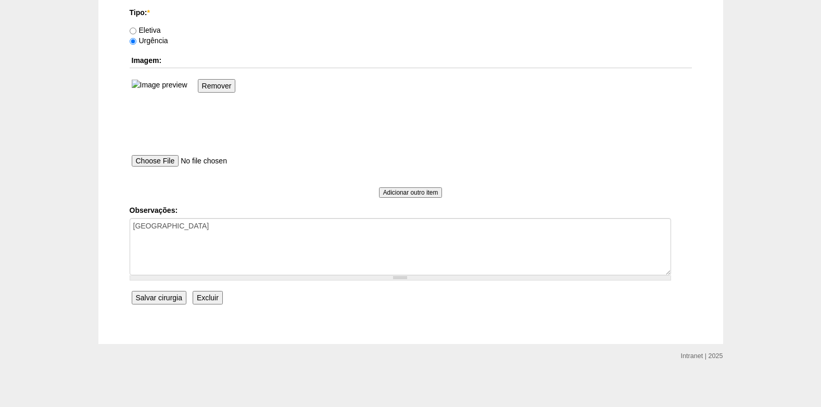
click at [154, 296] on input "Salvar cirurgia" at bounding box center [159, 298] width 55 height 14
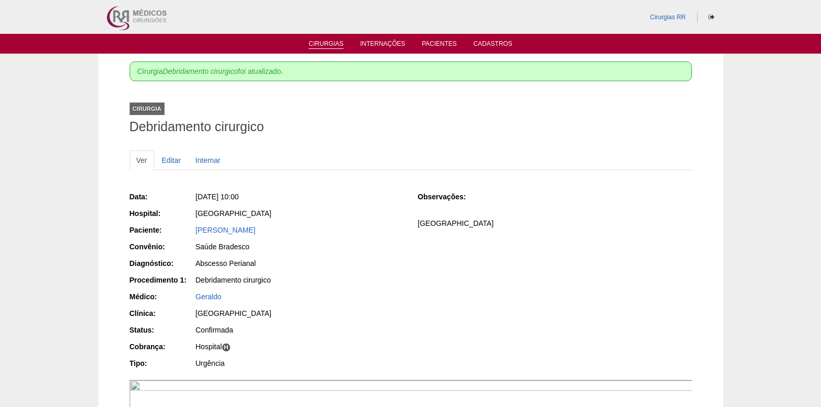
click at [332, 47] on link "Cirurgias" at bounding box center [326, 44] width 35 height 9
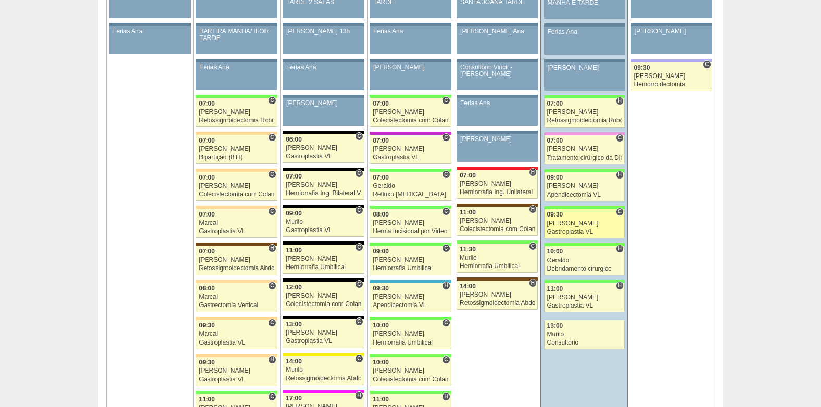
scroll to position [625, 0]
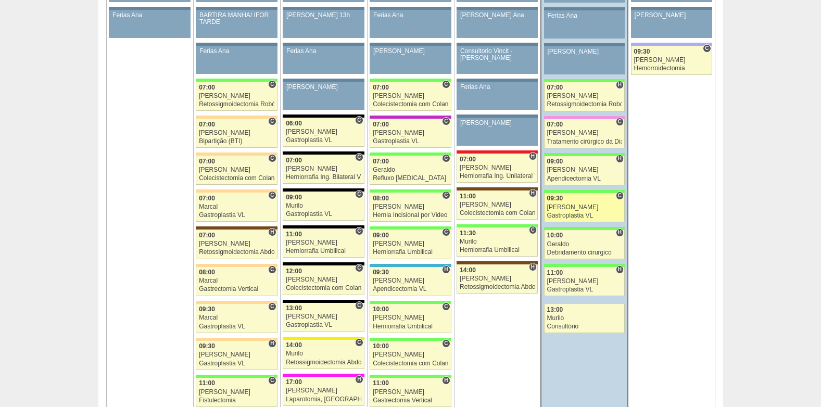
click at [574, 213] on div "Gastroplastia VL" at bounding box center [584, 216] width 75 height 7
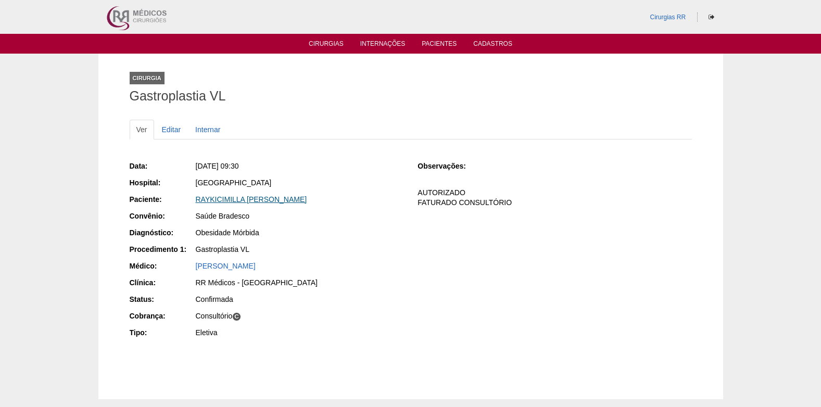
click at [266, 196] on link "RAYKICIMILLA [PERSON_NAME]" at bounding box center [251, 199] width 111 height 8
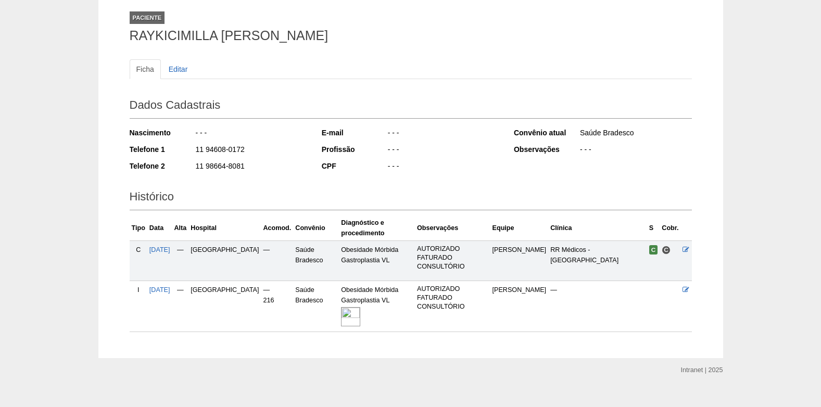
scroll to position [74, 0]
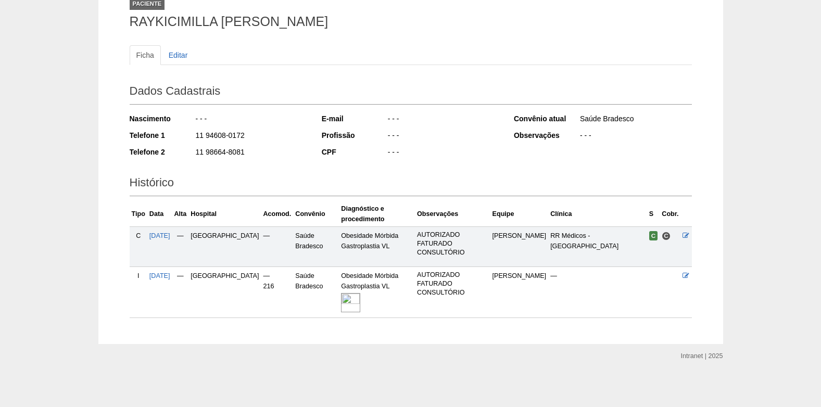
click at [341, 303] on img at bounding box center [350, 302] width 19 height 19
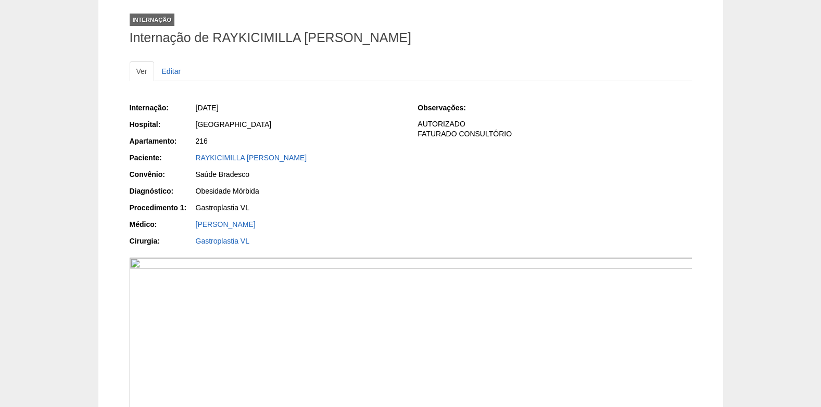
scroll to position [52, 0]
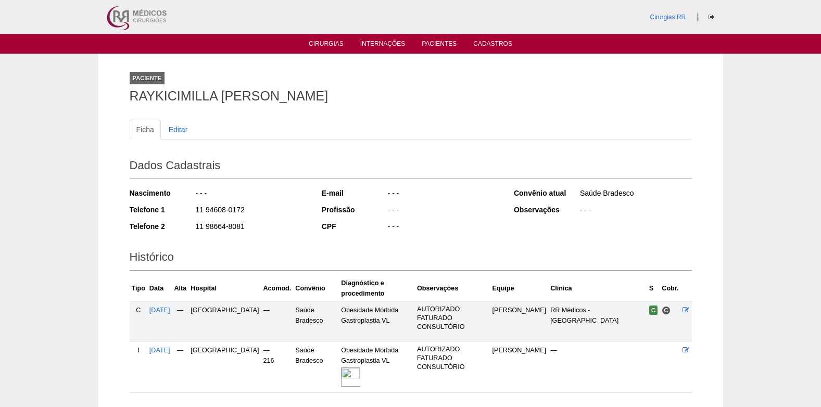
scroll to position [71, 0]
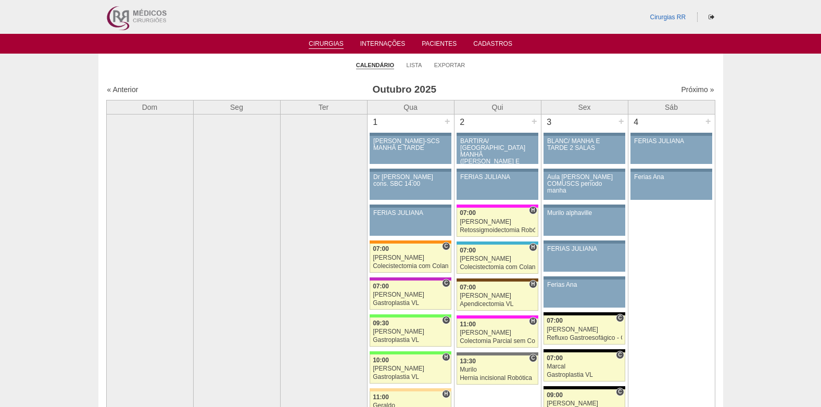
scroll to position [625, 0]
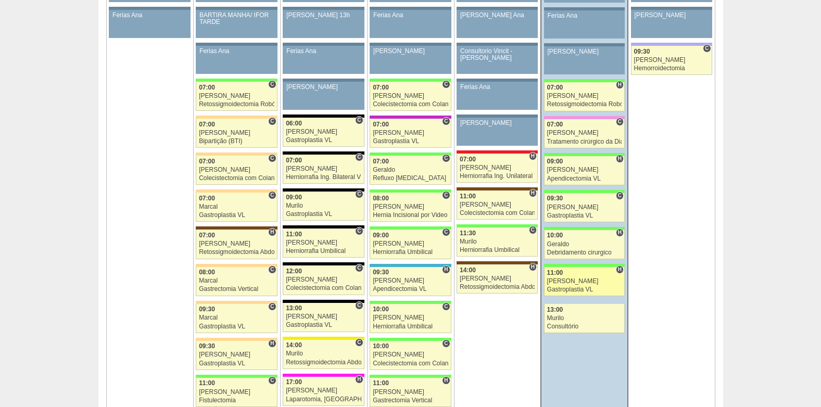
click at [575, 279] on div "[PERSON_NAME]" at bounding box center [584, 281] width 75 height 7
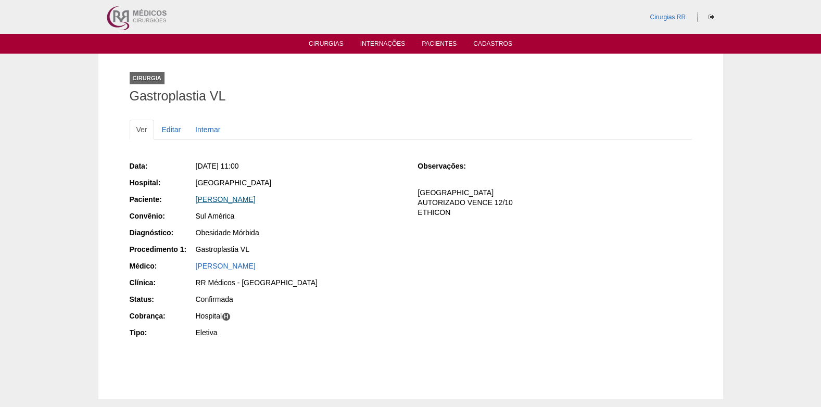
click at [256, 200] on link "GABRIELA MARIA BARREIRO" at bounding box center [226, 199] width 60 height 8
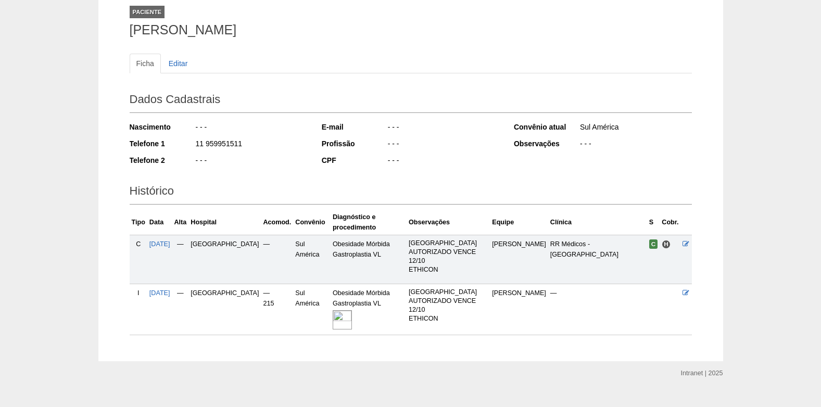
scroll to position [83, 0]
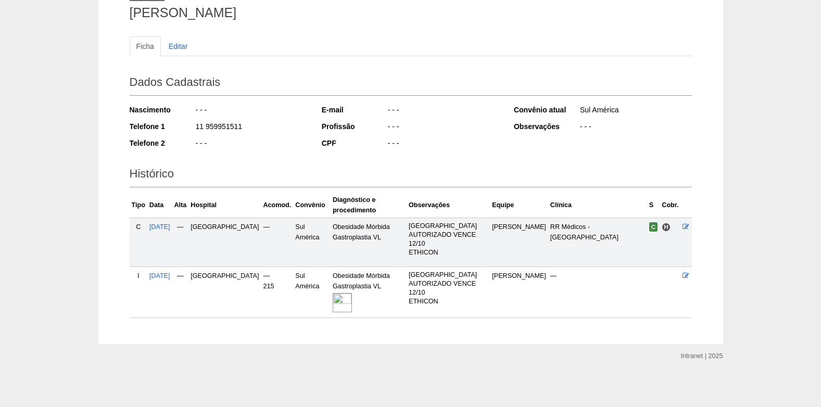
click at [333, 300] on img at bounding box center [342, 302] width 19 height 19
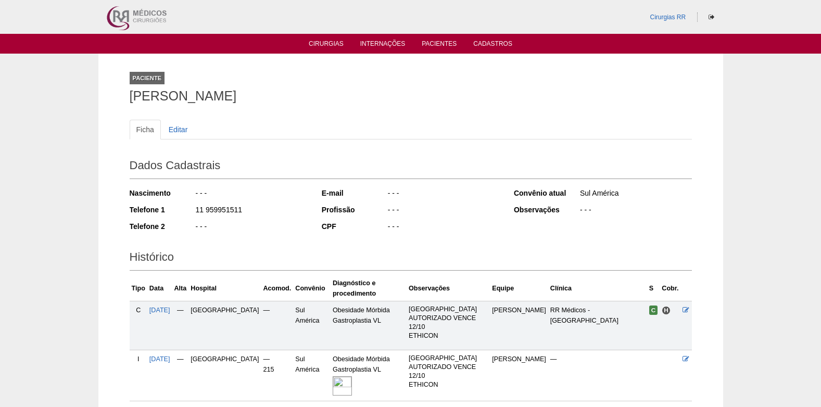
scroll to position [83, 0]
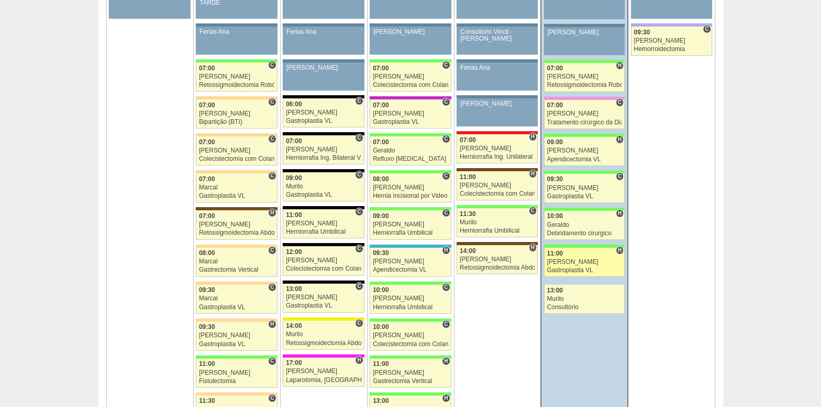
scroll to position [625, 0]
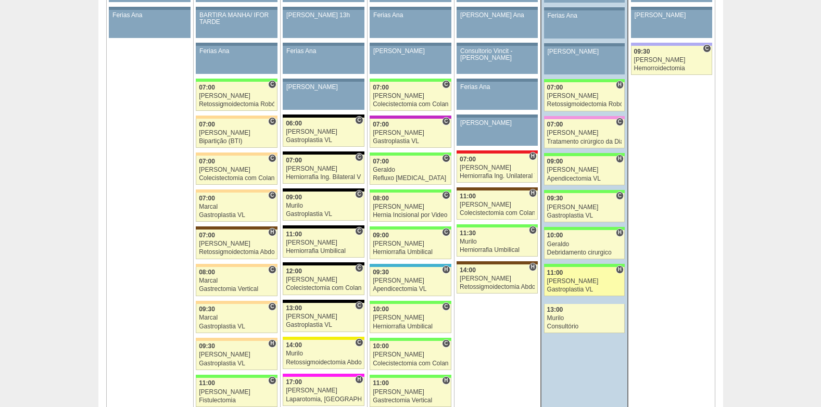
click at [597, 285] on link "89021 Luiz Guilherme H 11:00 Luiz Guilherme Gastroplastia VL Hospital Brasil RR…" at bounding box center [584, 281] width 81 height 29
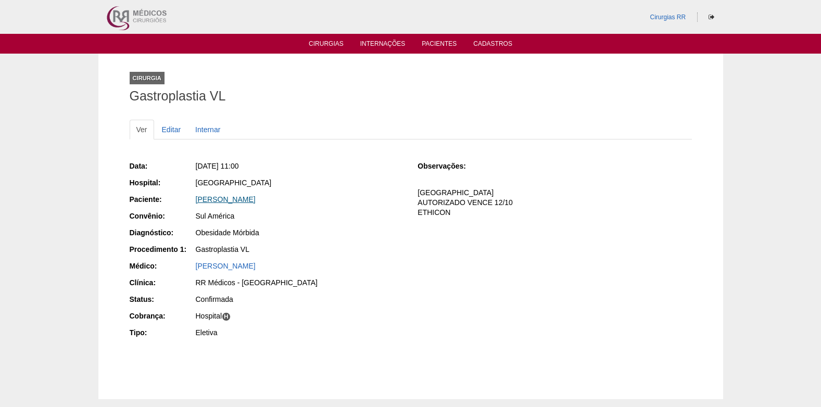
click at [239, 199] on link "GABRIELA MARIA BARREIRO" at bounding box center [226, 199] width 60 height 8
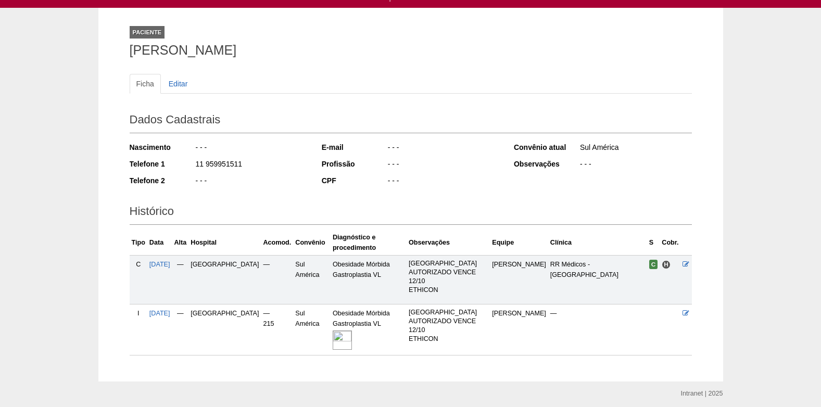
scroll to position [83, 0]
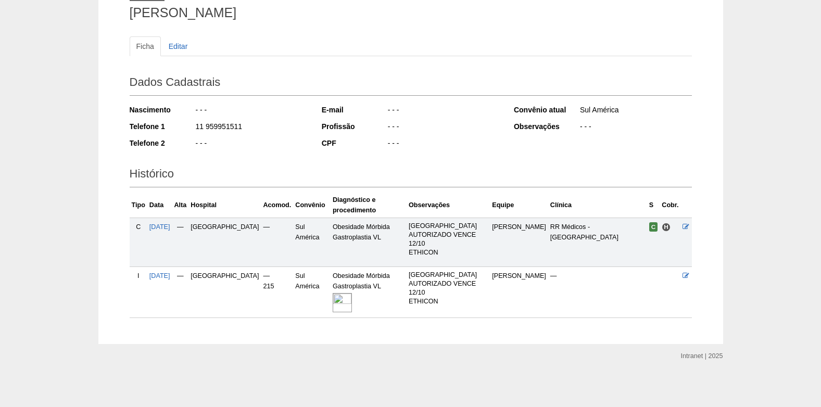
click at [333, 300] on img at bounding box center [342, 302] width 19 height 19
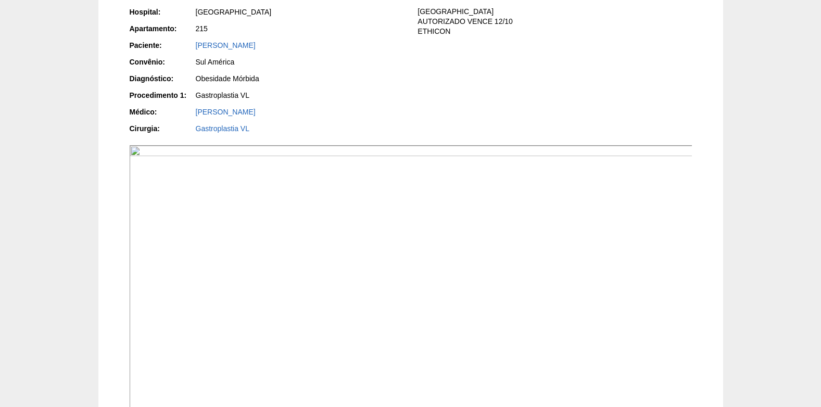
scroll to position [156, 0]
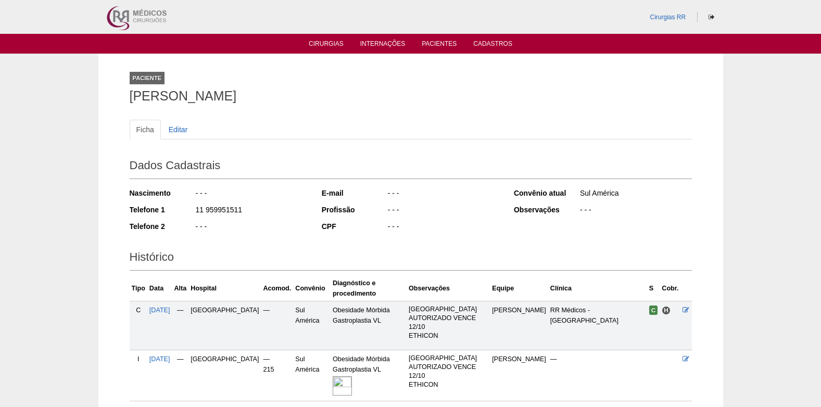
scroll to position [83, 0]
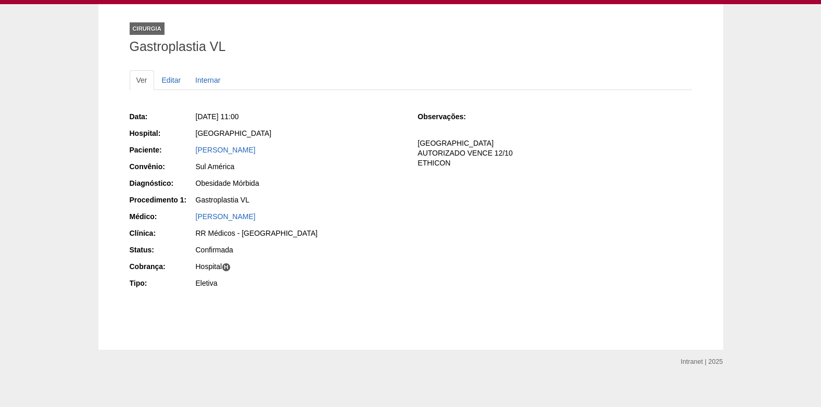
scroll to position [55, 0]
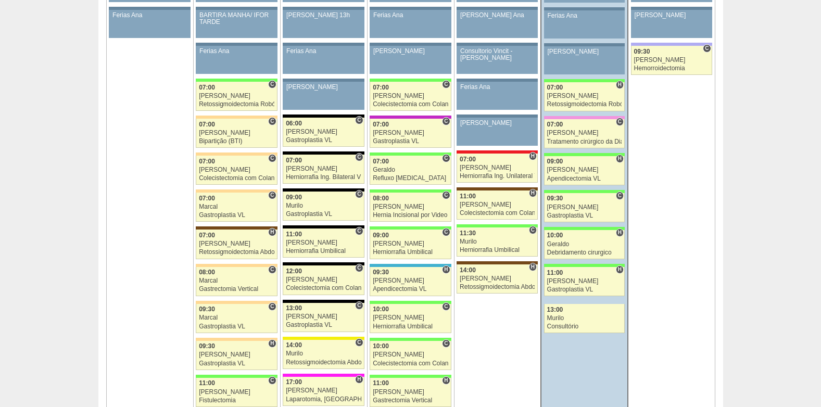
scroll to position [625, 0]
click at [591, 250] on div "Debridamento cirurgico" at bounding box center [584, 253] width 75 height 7
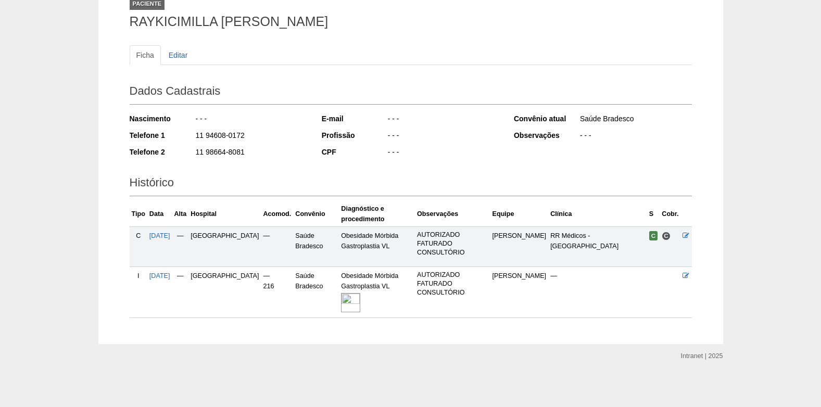
scroll to position [74, 0]
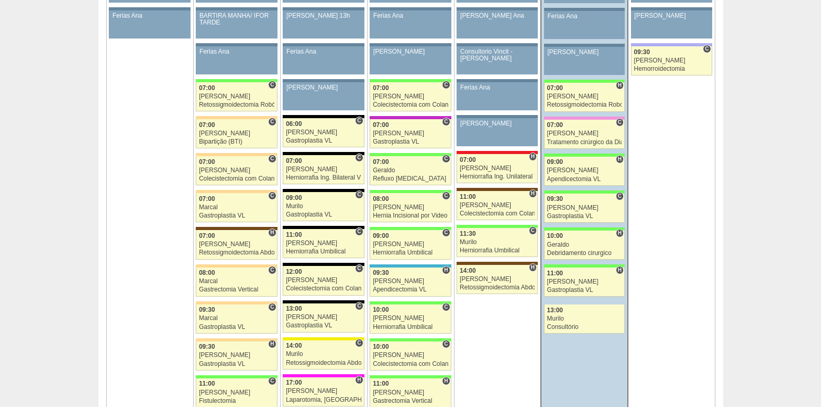
scroll to position [625, 0]
click at [574, 272] on div "11:00" at bounding box center [584, 273] width 75 height 7
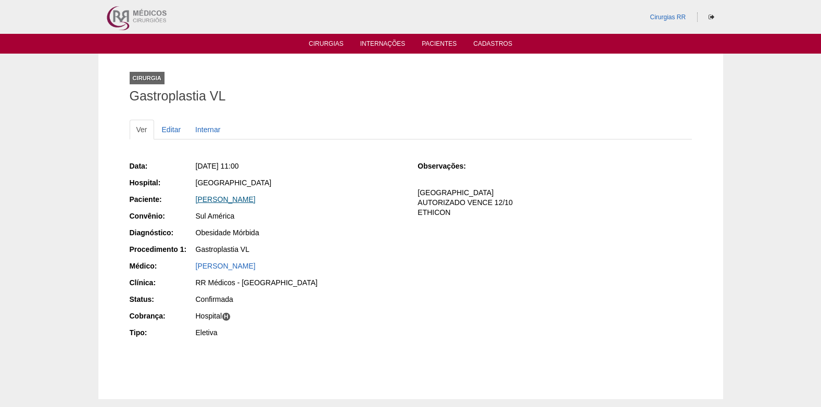
click at [229, 201] on link "[PERSON_NAME]" at bounding box center [226, 199] width 60 height 8
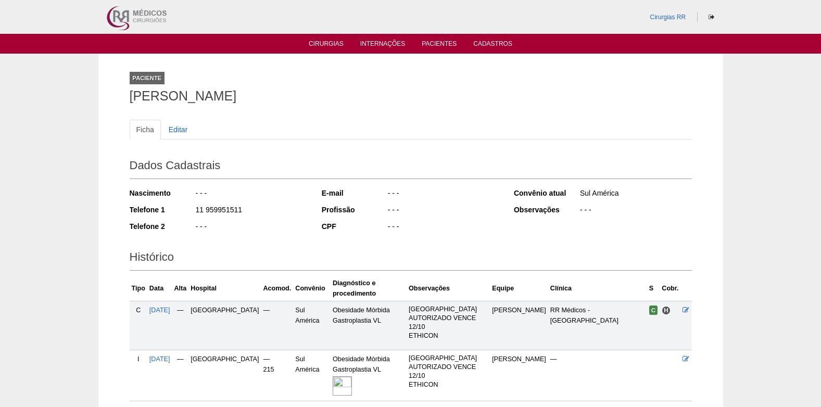
drag, startPoint x: 248, startPoint y: 214, endPoint x: 192, endPoint y: 212, distance: 55.8
click at [192, 212] on div "Telefone 1 11 959951511" at bounding box center [219, 211] width 178 height 13
copy div "11 959951511"
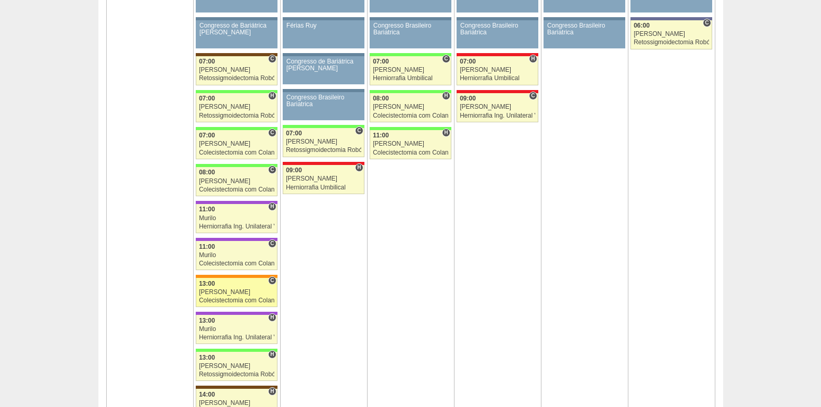
scroll to position [1771, 0]
